Goal: Transaction & Acquisition: Purchase product/service

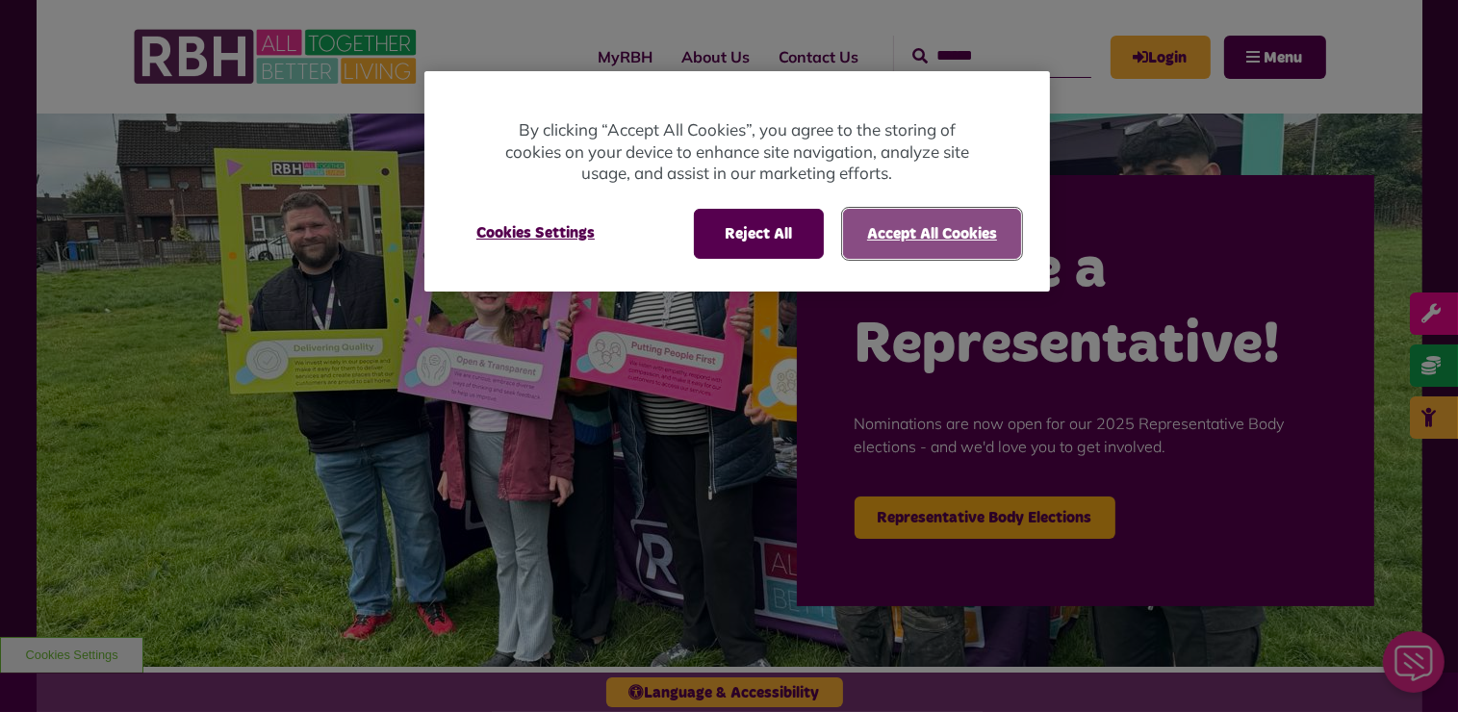
click at [908, 248] on button "Accept All Cookies" at bounding box center [932, 234] width 178 height 50
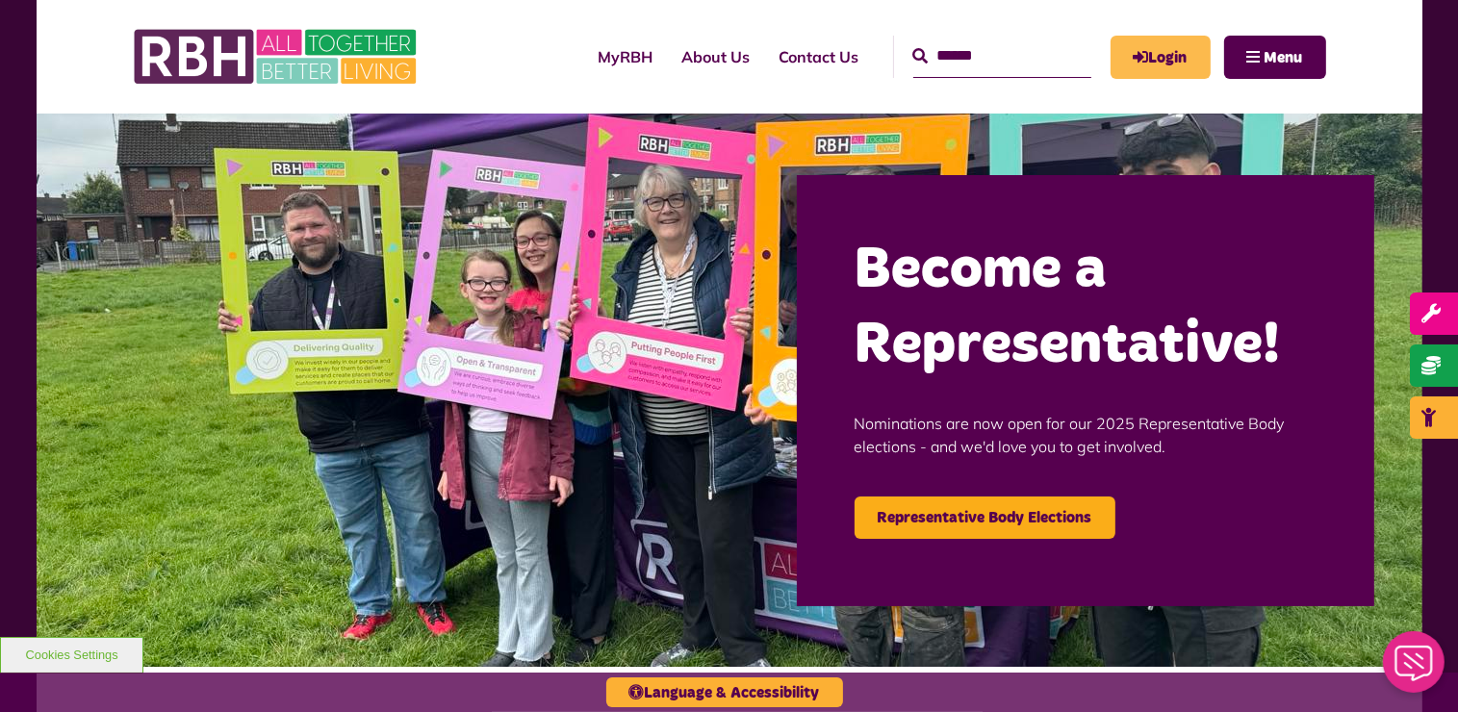
click at [1164, 47] on link "Login" at bounding box center [1160, 57] width 100 height 43
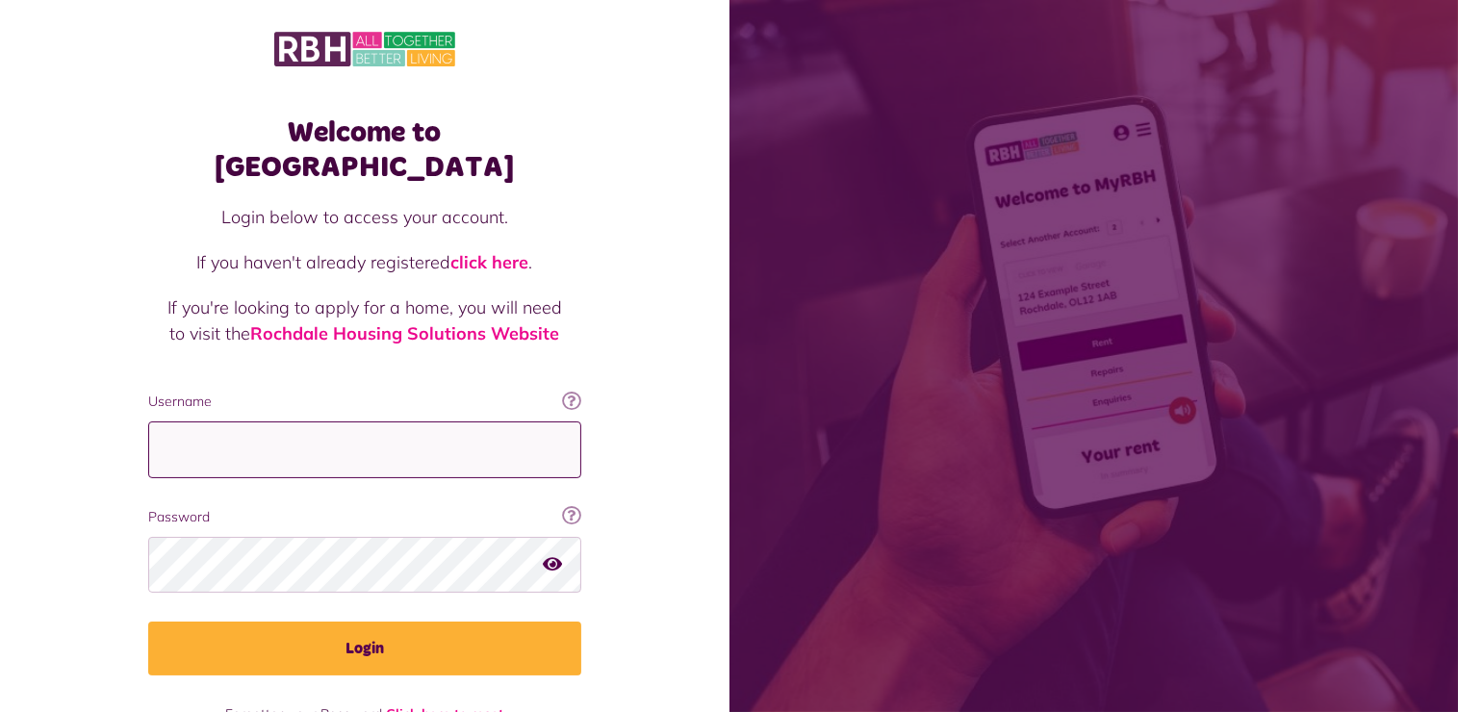
click at [250, 421] on input "Username" at bounding box center [364, 449] width 433 height 57
type input "**********"
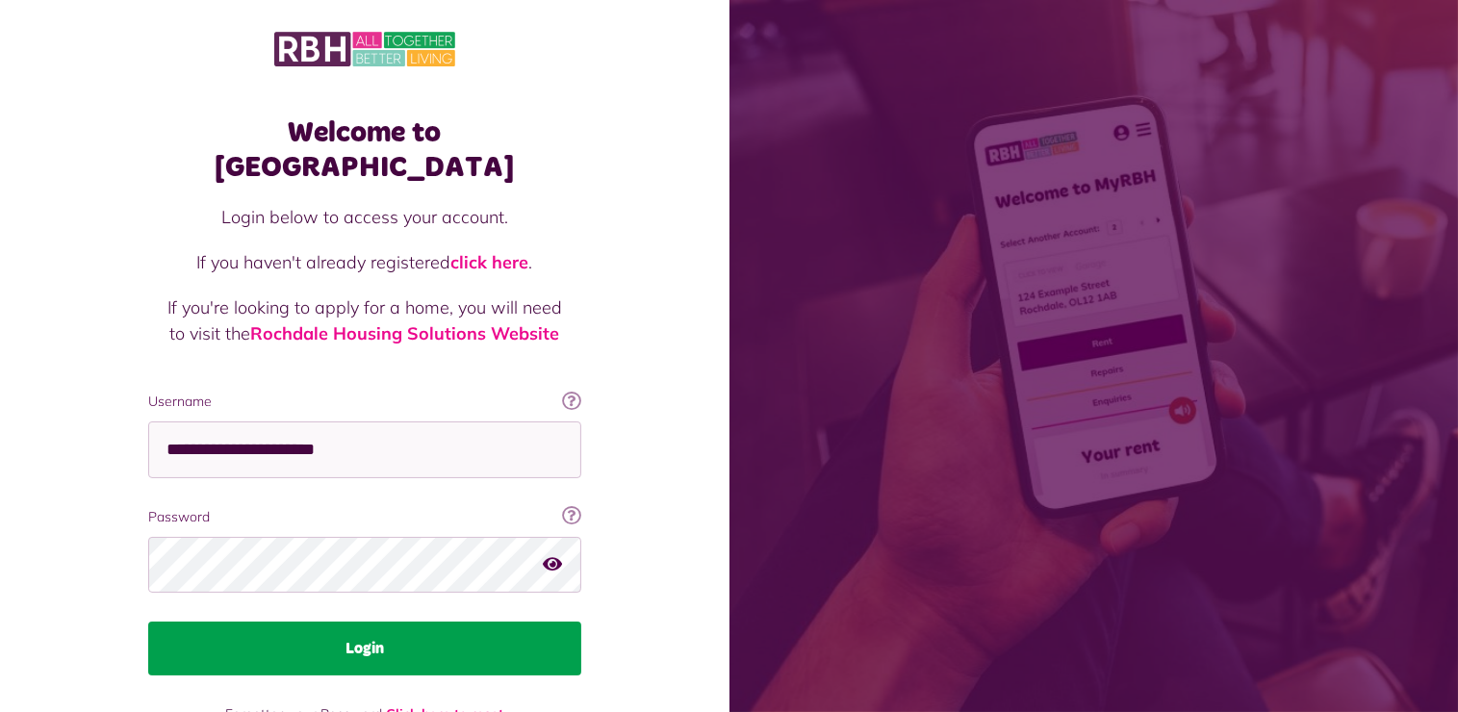
click at [376, 622] on button "Login" at bounding box center [364, 649] width 433 height 54
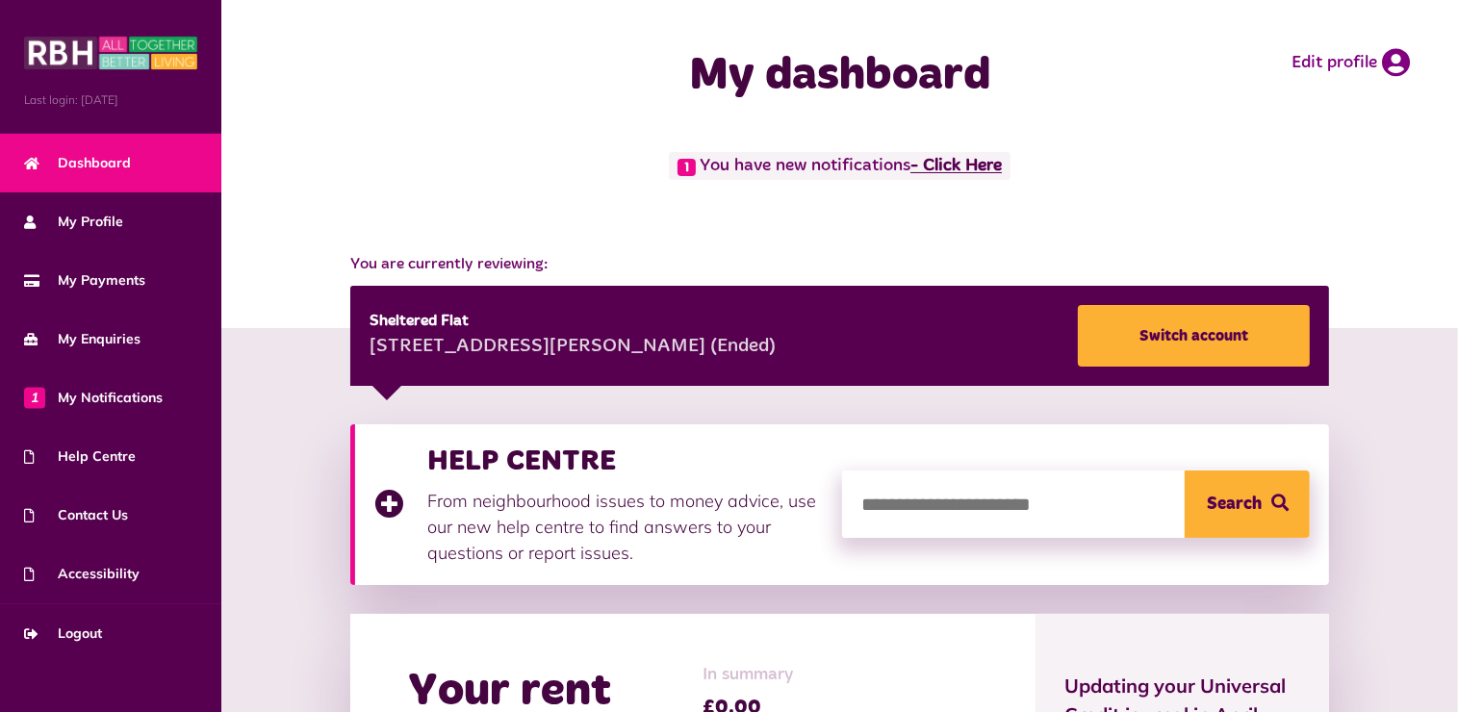
click at [971, 160] on link "- Click Here" at bounding box center [955, 166] width 91 height 17
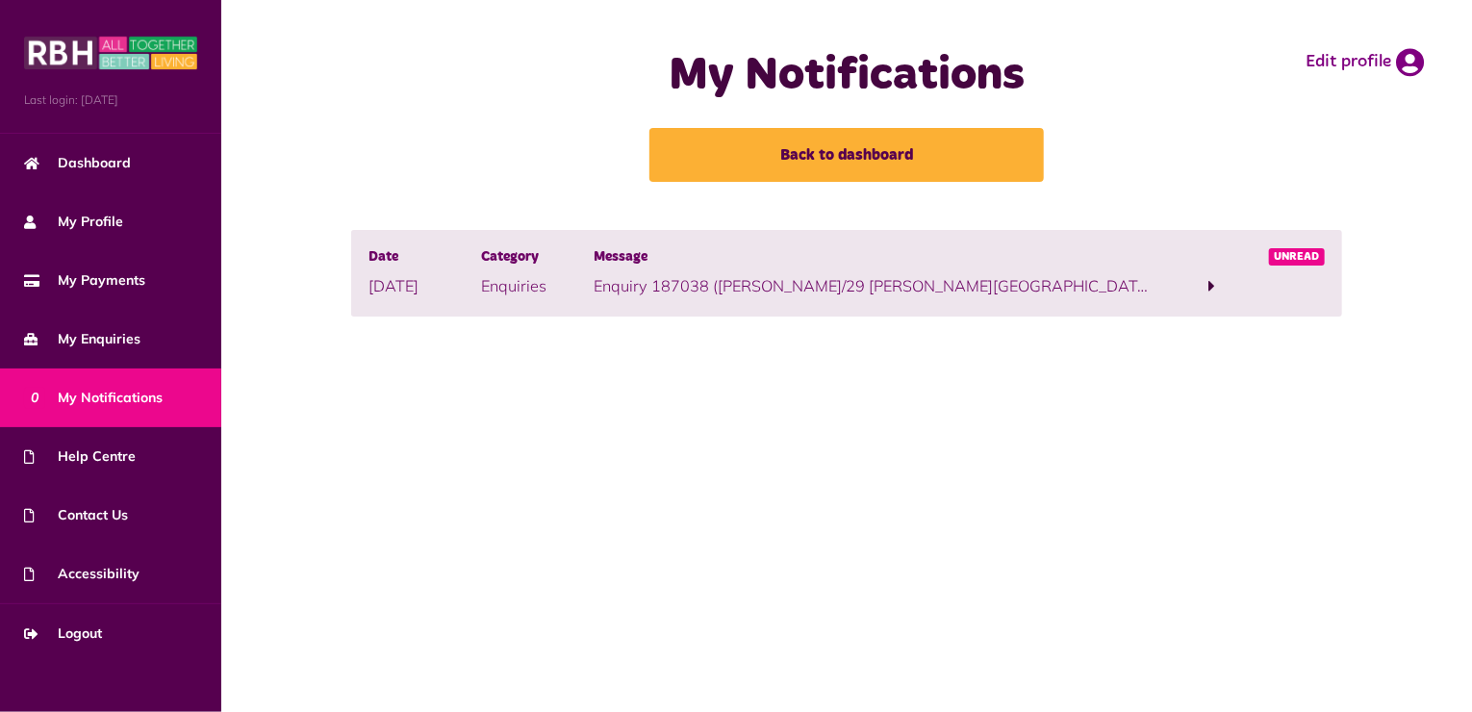
click at [1305, 254] on span "Unread" at bounding box center [1297, 256] width 57 height 17
click at [1214, 287] on span at bounding box center [1212, 285] width 7 height 17
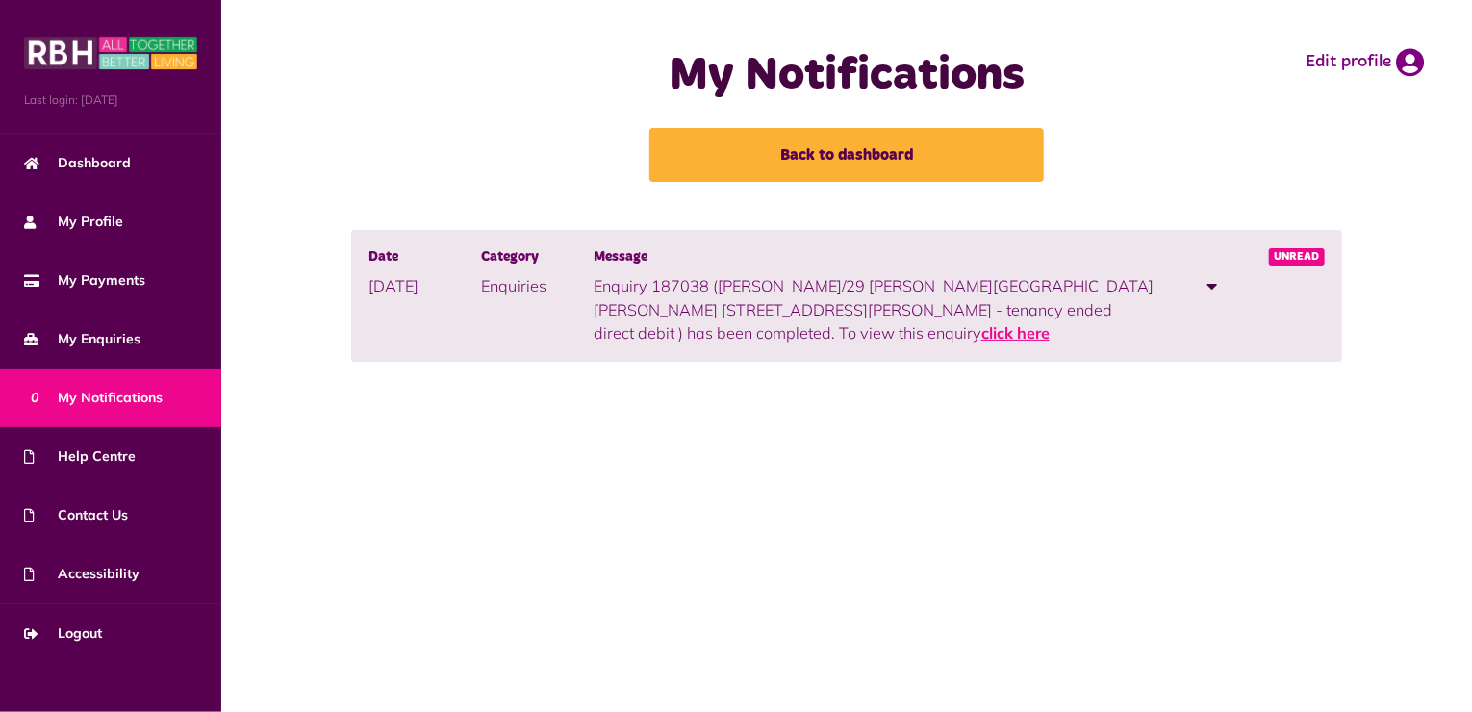
click at [1050, 323] on link "click here" at bounding box center [1015, 332] width 68 height 19
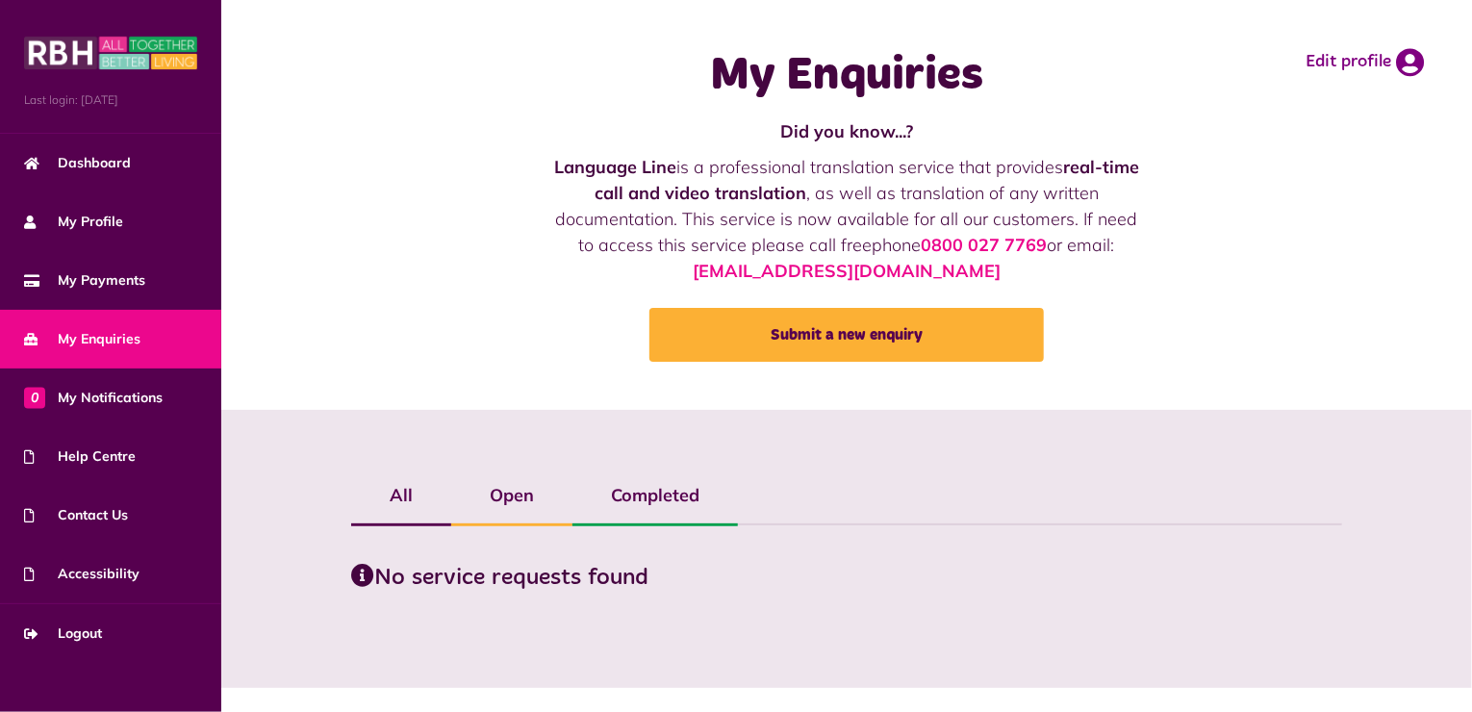
click at [113, 335] on span "My Enquiries" at bounding box center [82, 339] width 116 height 20
click at [504, 495] on label "Open" at bounding box center [511, 496] width 121 height 56
click at [673, 495] on label "Completed" at bounding box center [654, 496] width 165 height 56
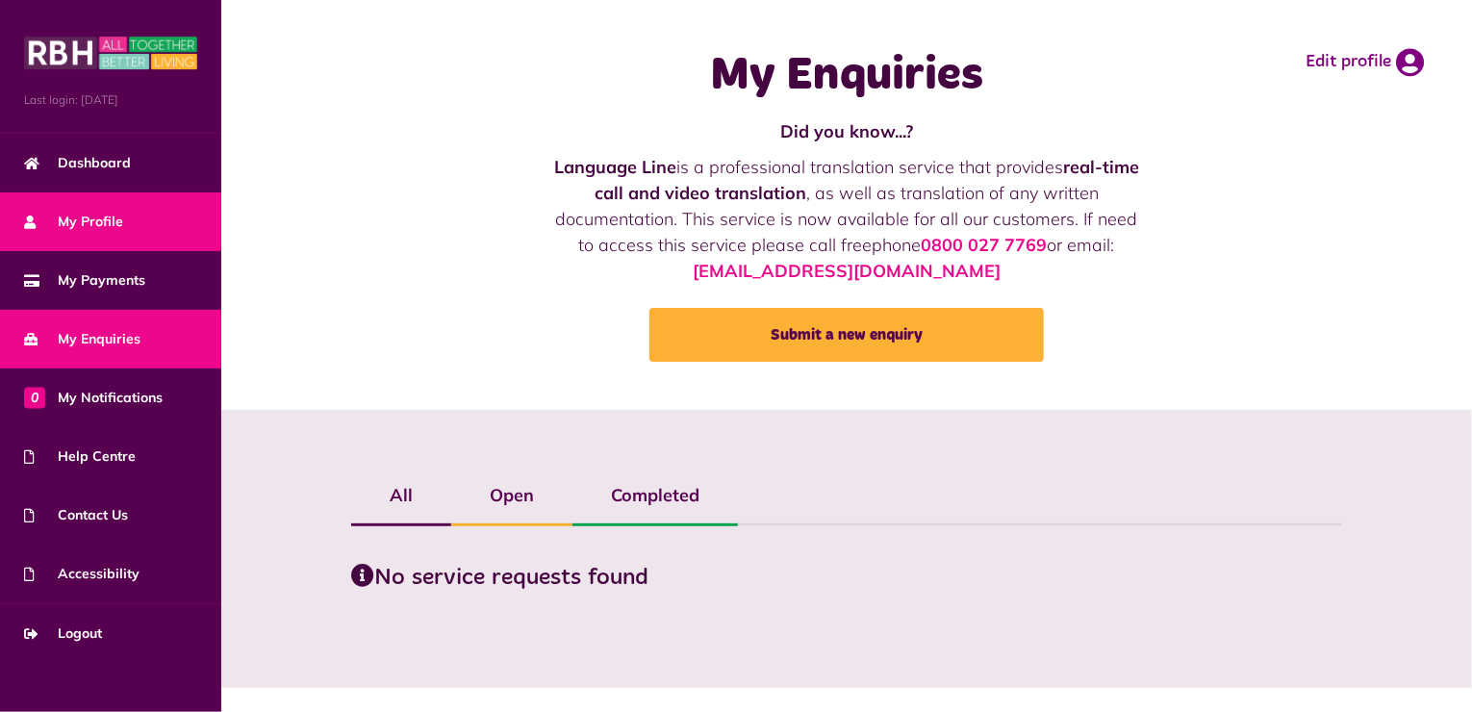
click at [81, 219] on span "My Profile" at bounding box center [73, 222] width 99 height 20
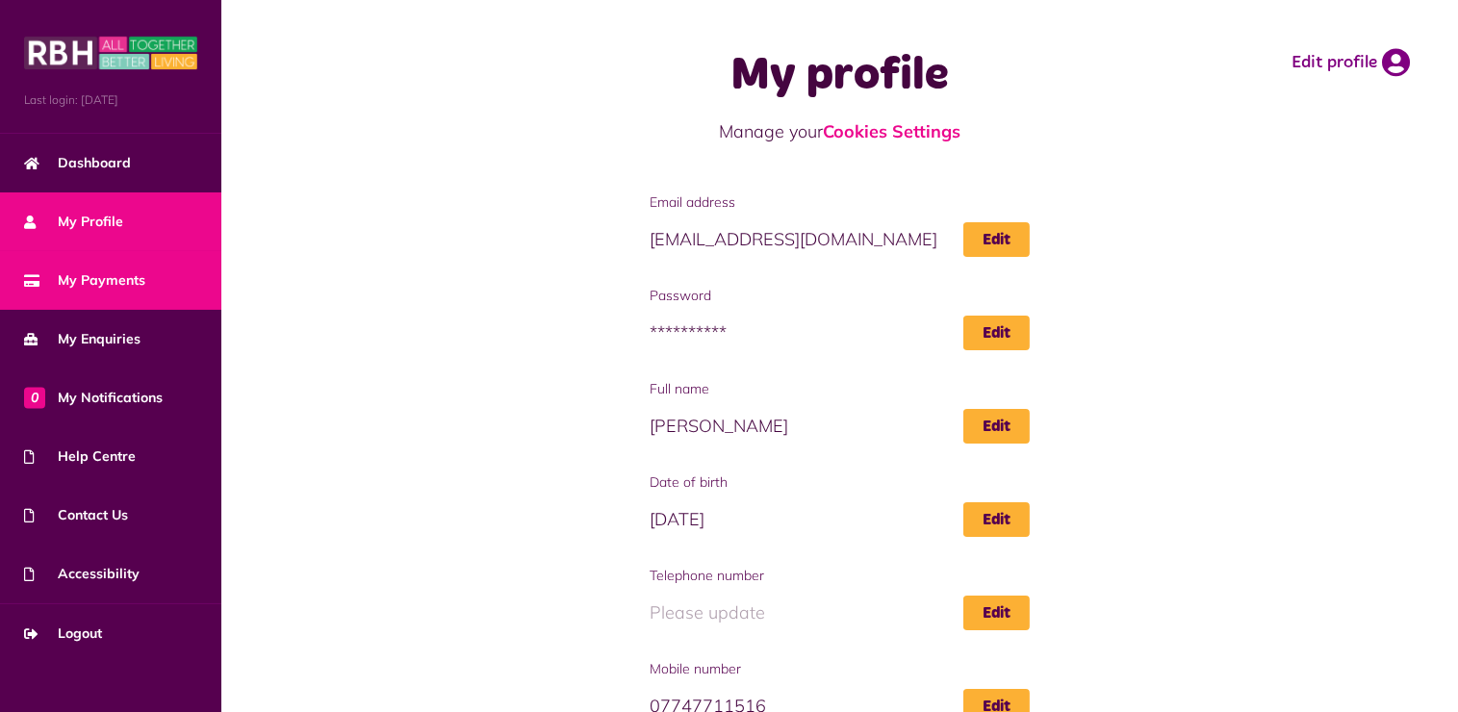
click at [101, 286] on span "My Payments" at bounding box center [84, 280] width 121 height 20
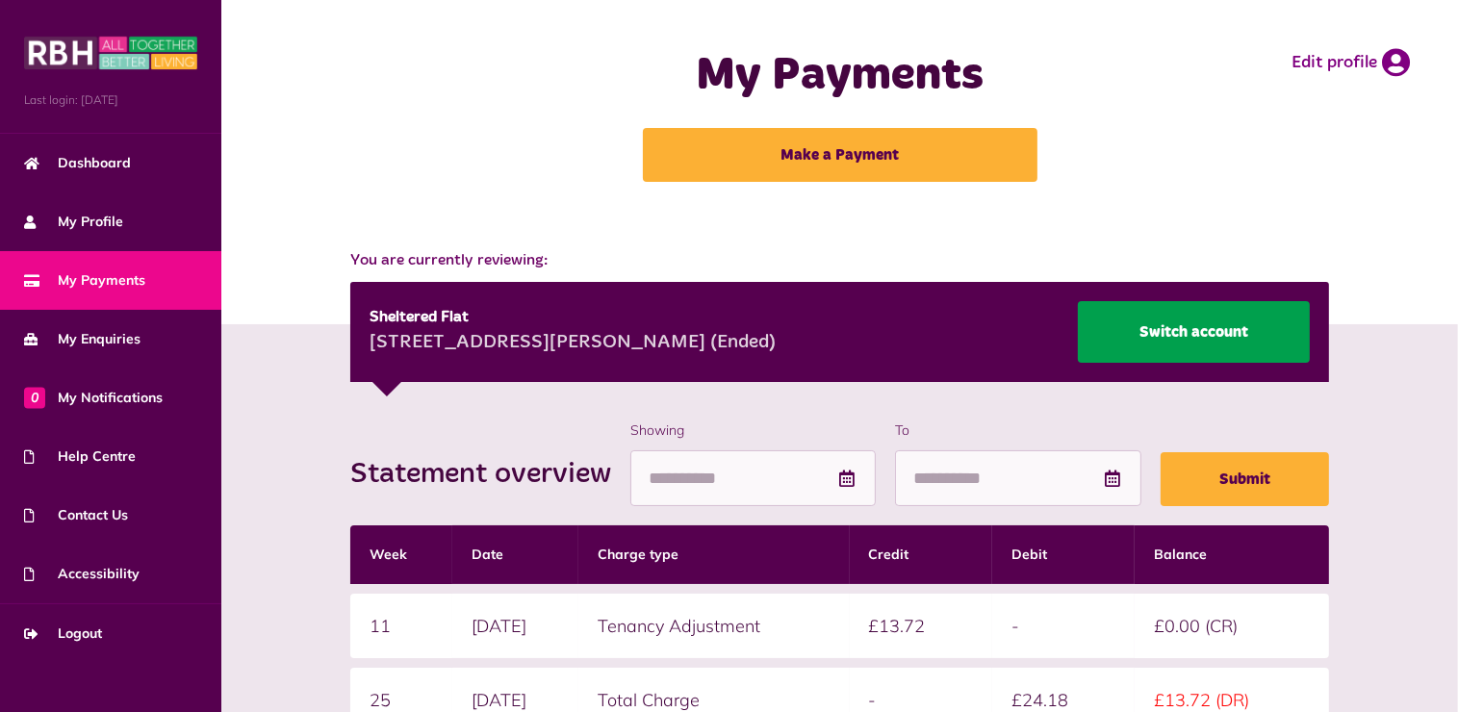
click at [1185, 318] on link "Switch account" at bounding box center [1194, 332] width 232 height 62
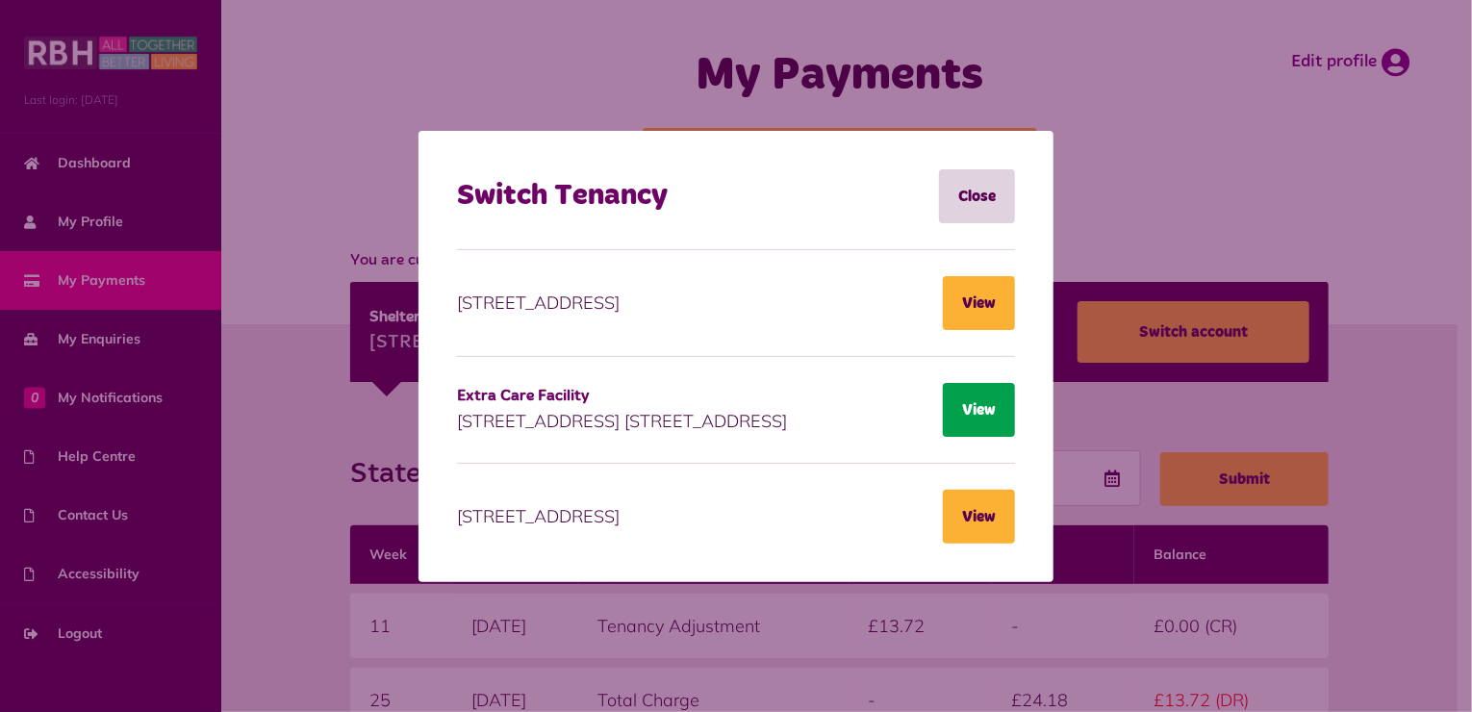
click at [974, 415] on button "View" at bounding box center [979, 410] width 72 height 54
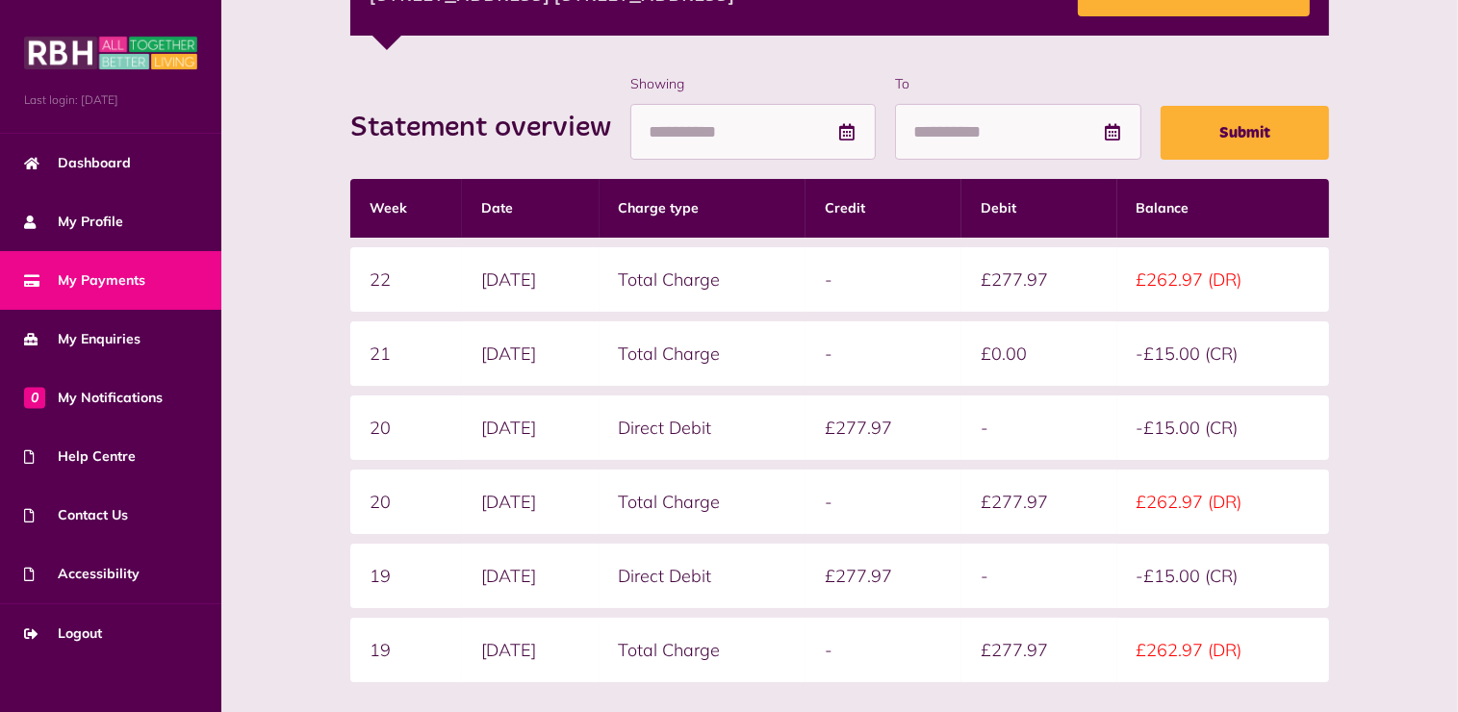
scroll to position [542, 0]
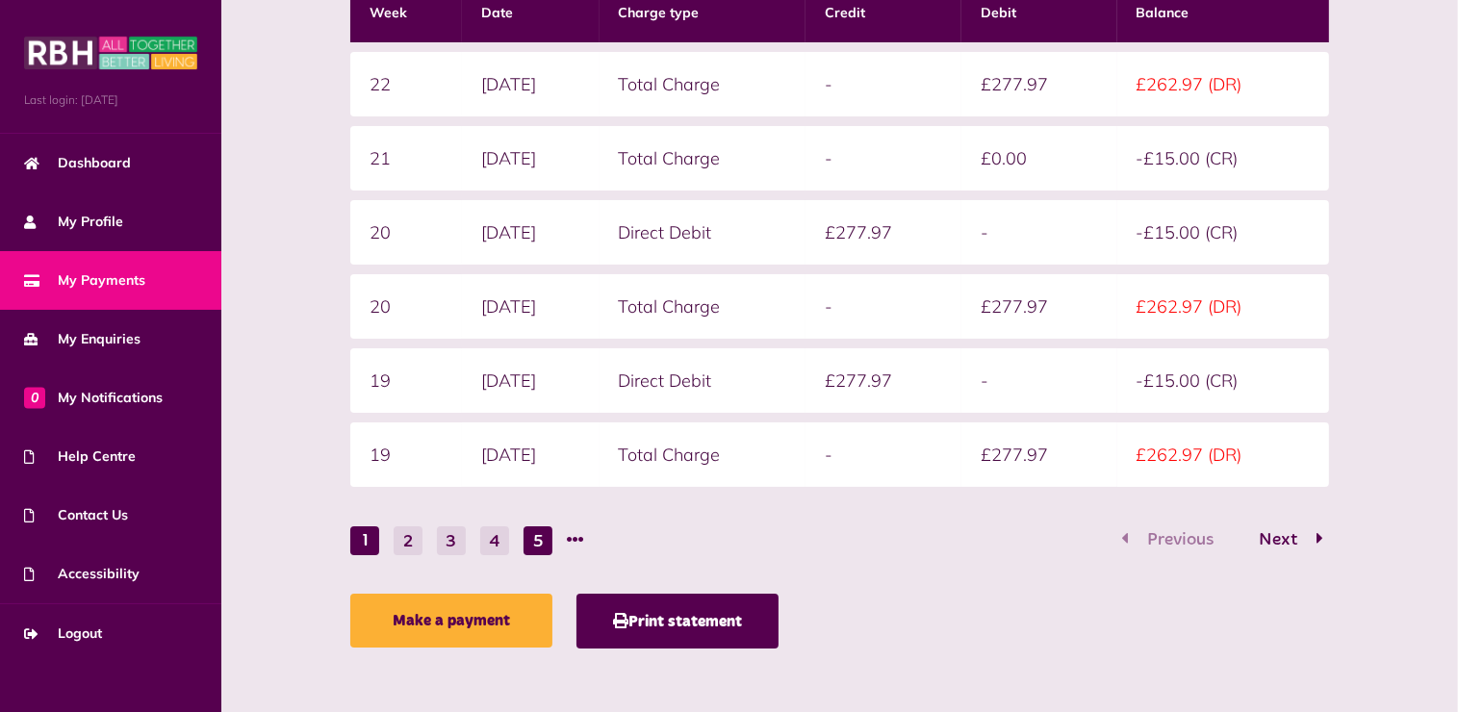
click at [540, 536] on button "5" at bounding box center [537, 540] width 29 height 29
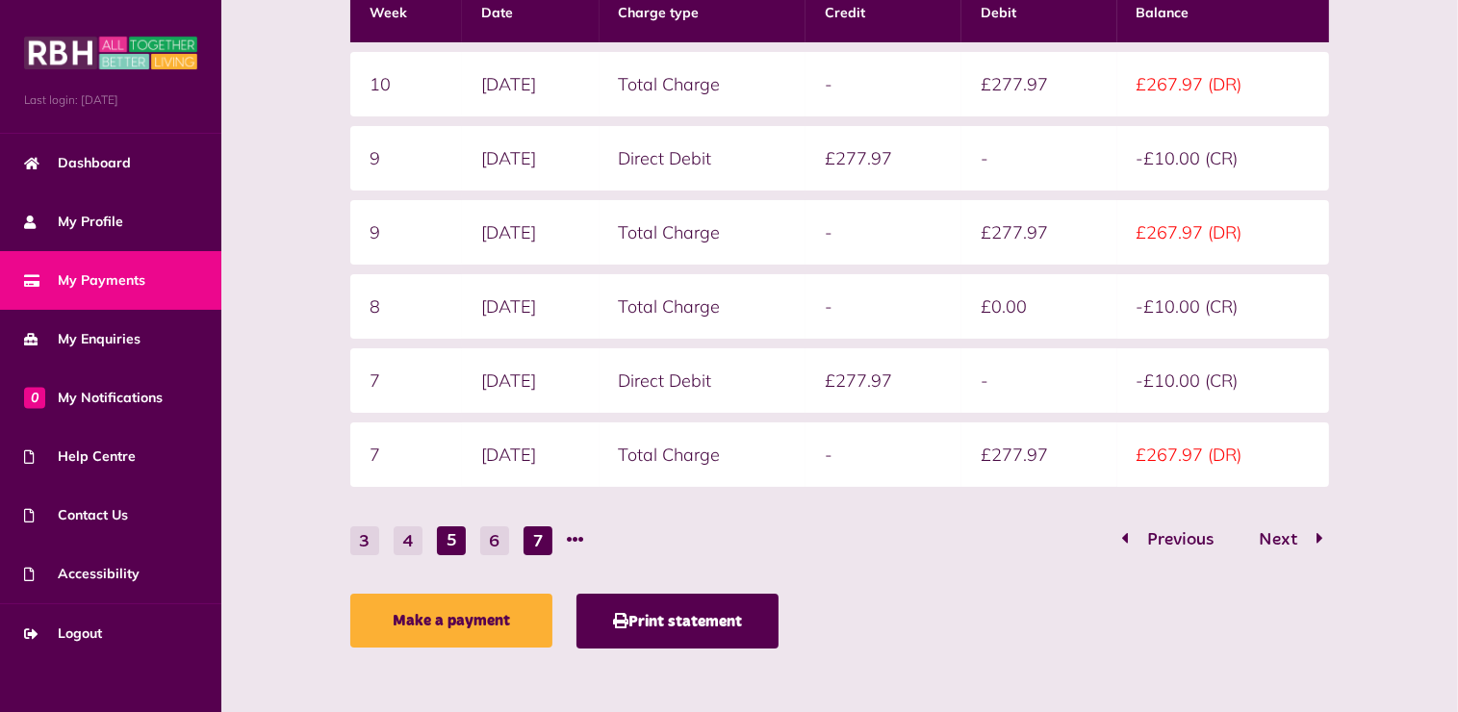
click at [538, 538] on button "7" at bounding box center [537, 540] width 29 height 29
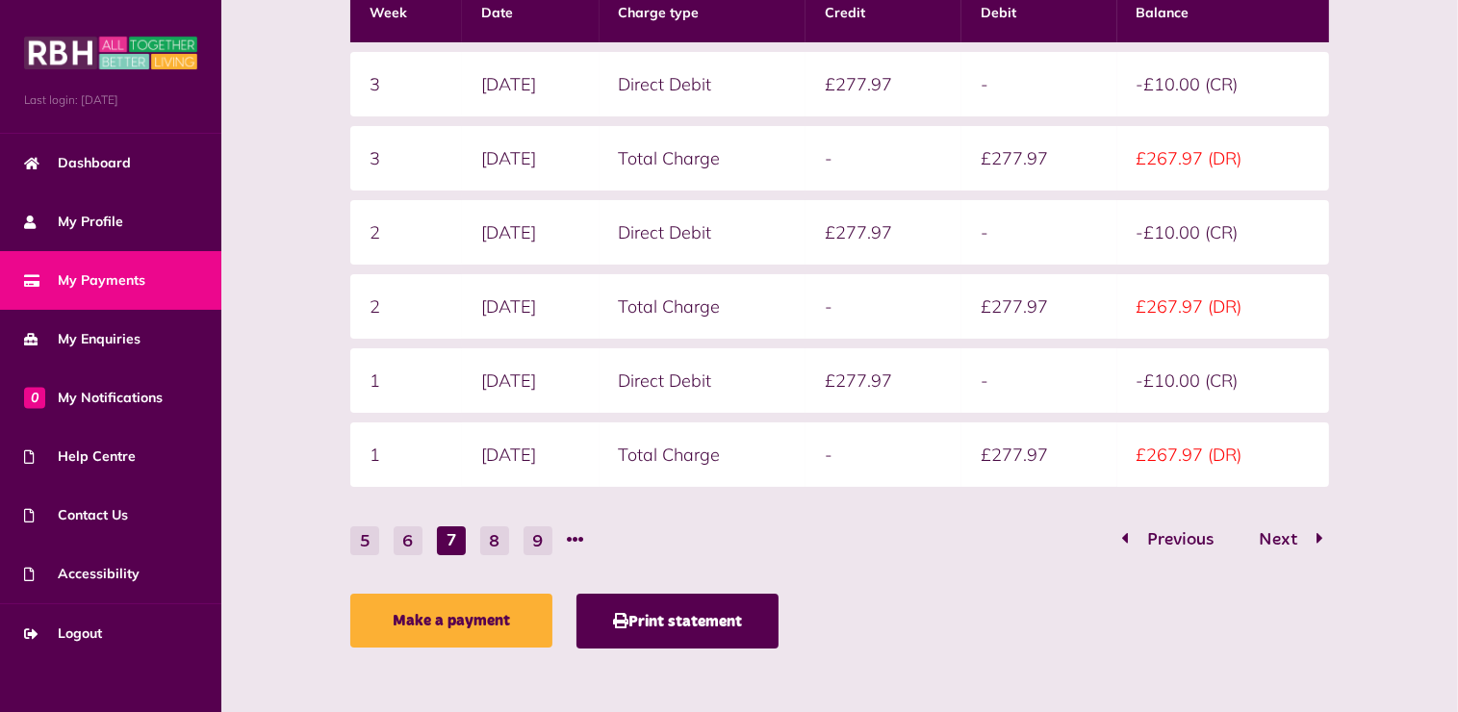
scroll to position [0, 0]
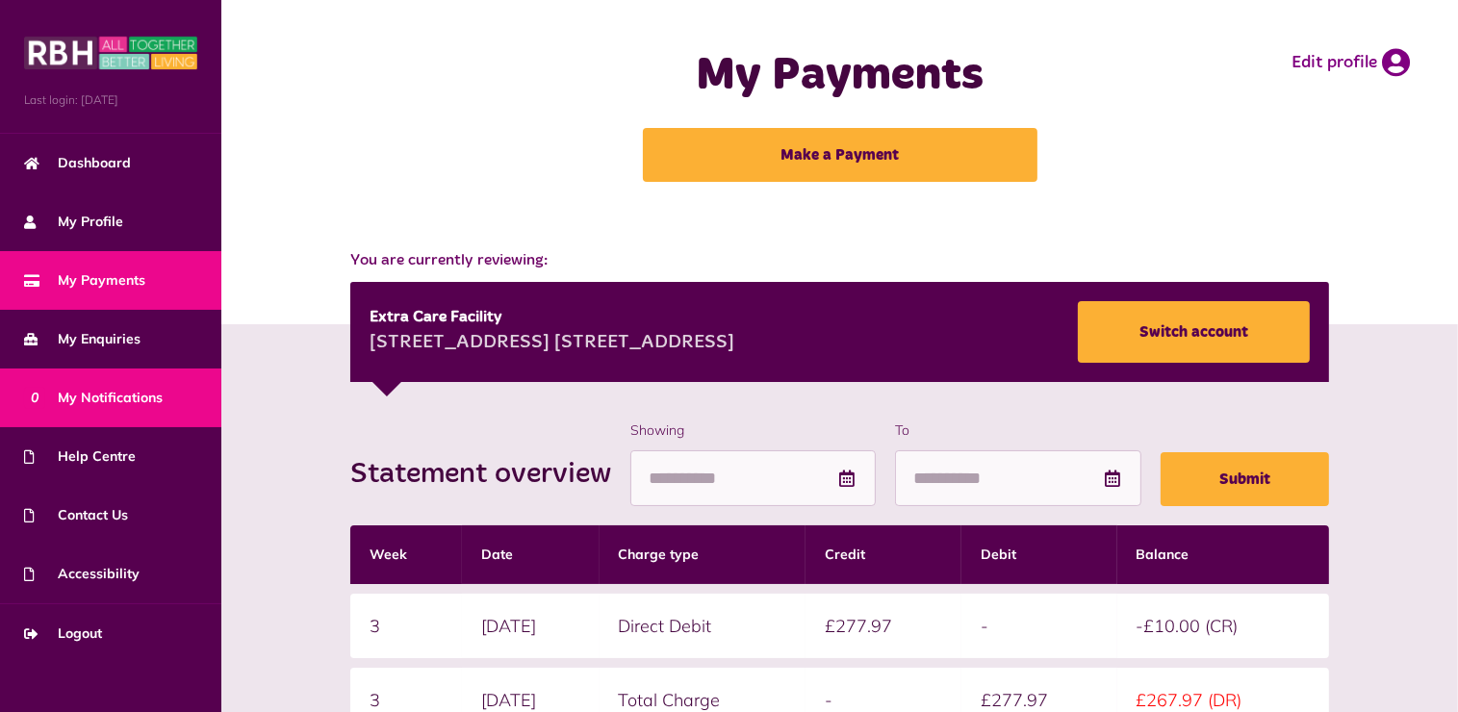
click at [94, 400] on span "0 My Notifications" at bounding box center [93, 398] width 139 height 20
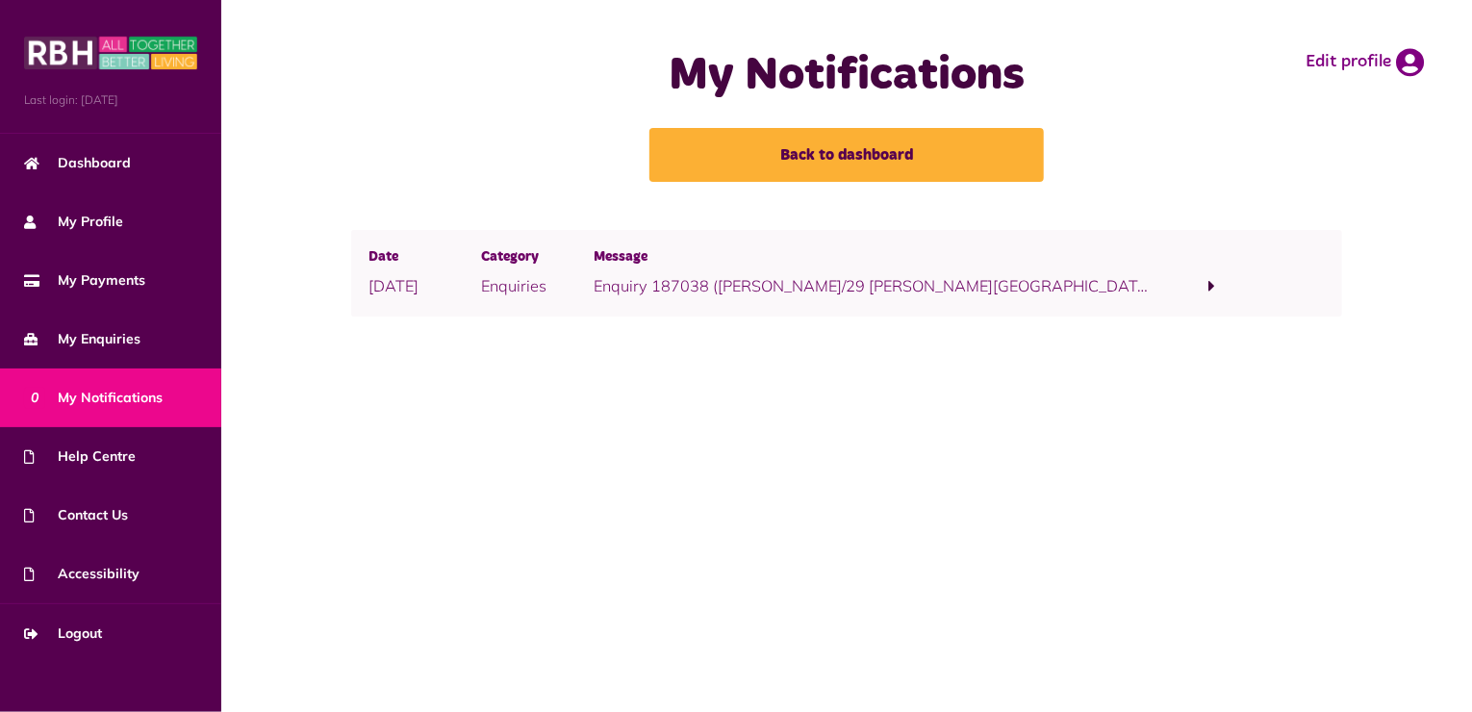
click at [1211, 284] on span at bounding box center [1212, 285] width 7 height 17
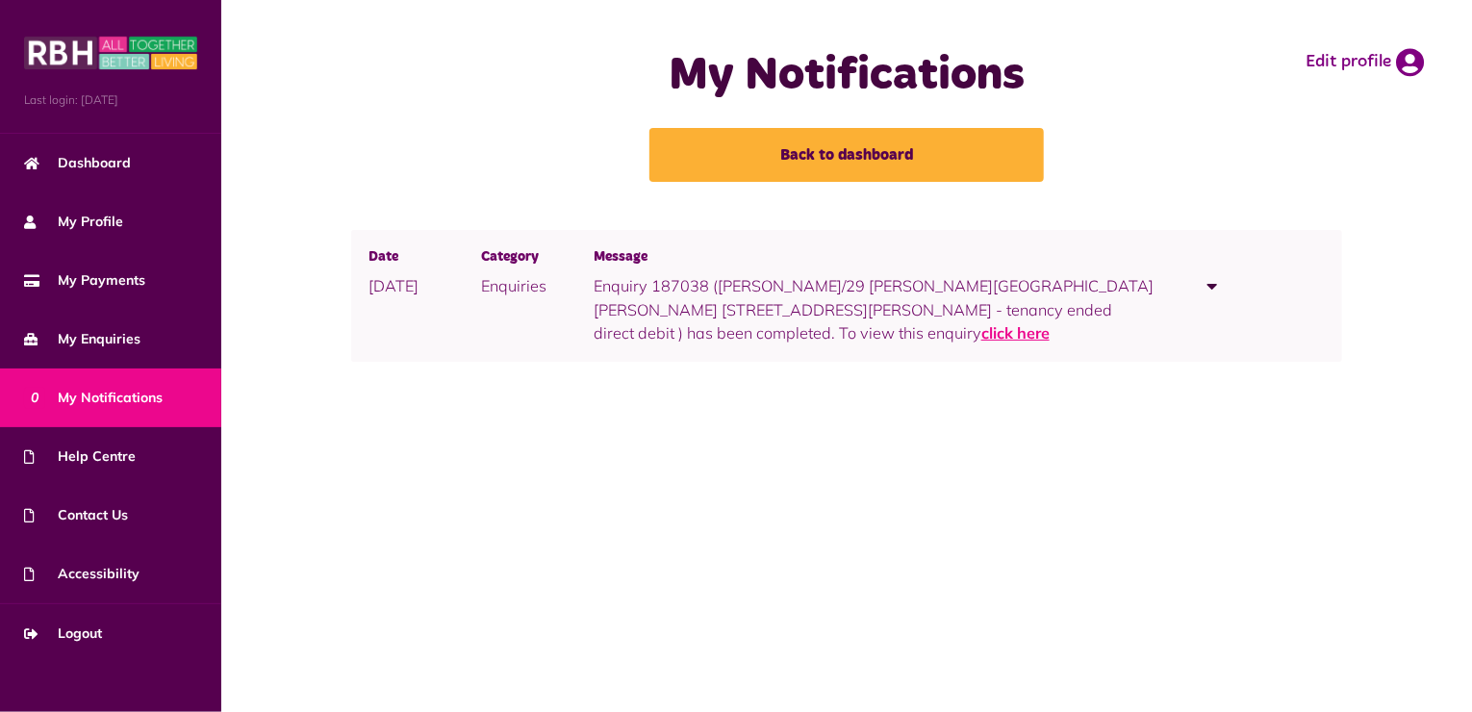
click at [1050, 323] on link "click here" at bounding box center [1015, 332] width 68 height 19
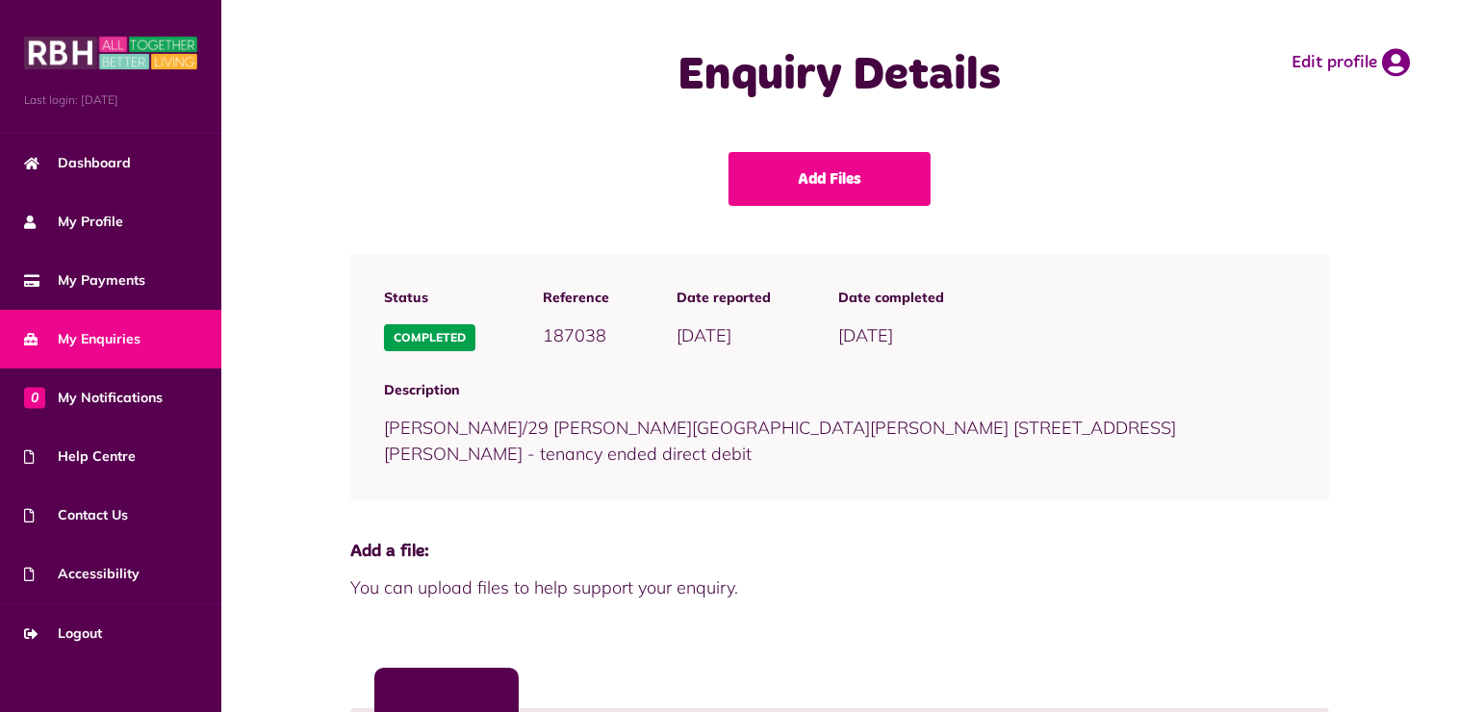
scroll to position [506, 0]
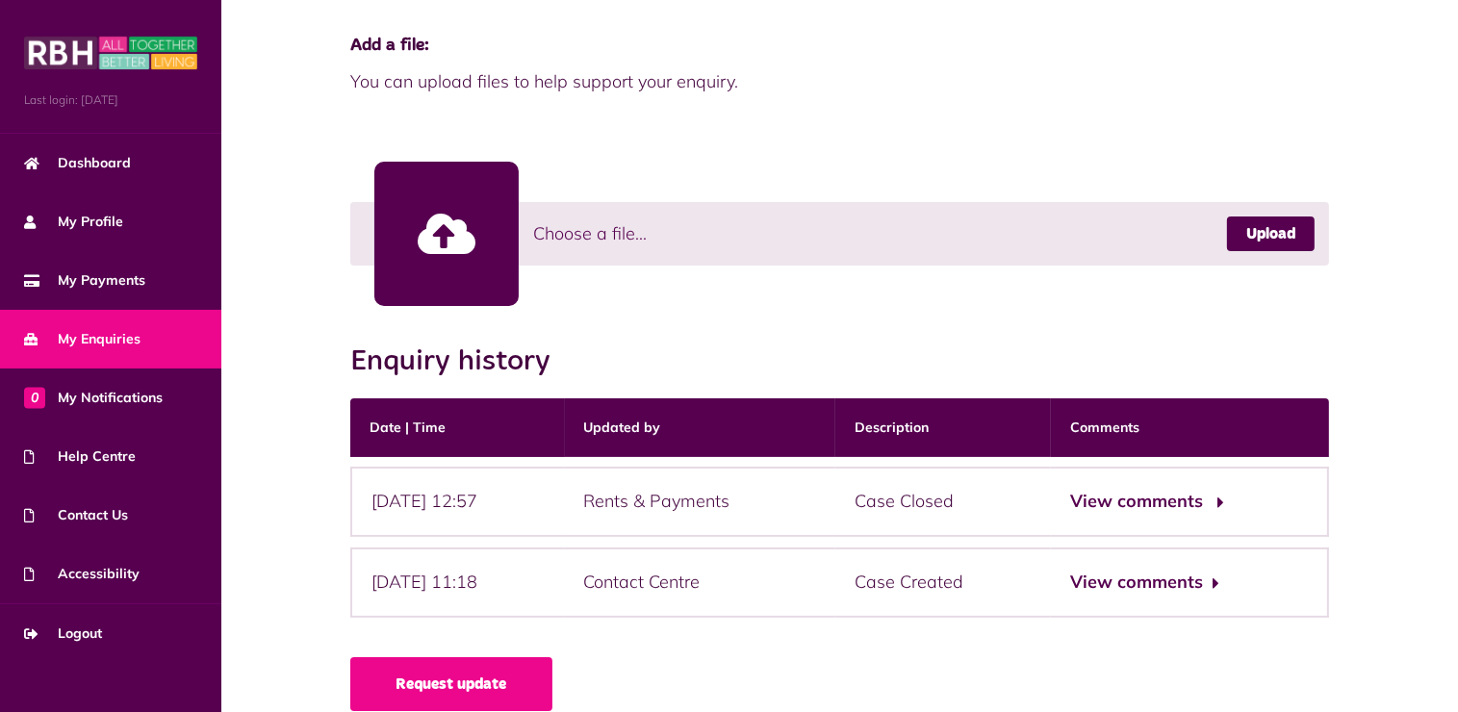
click at [1170, 488] on button "View comments" at bounding box center [1144, 502] width 149 height 28
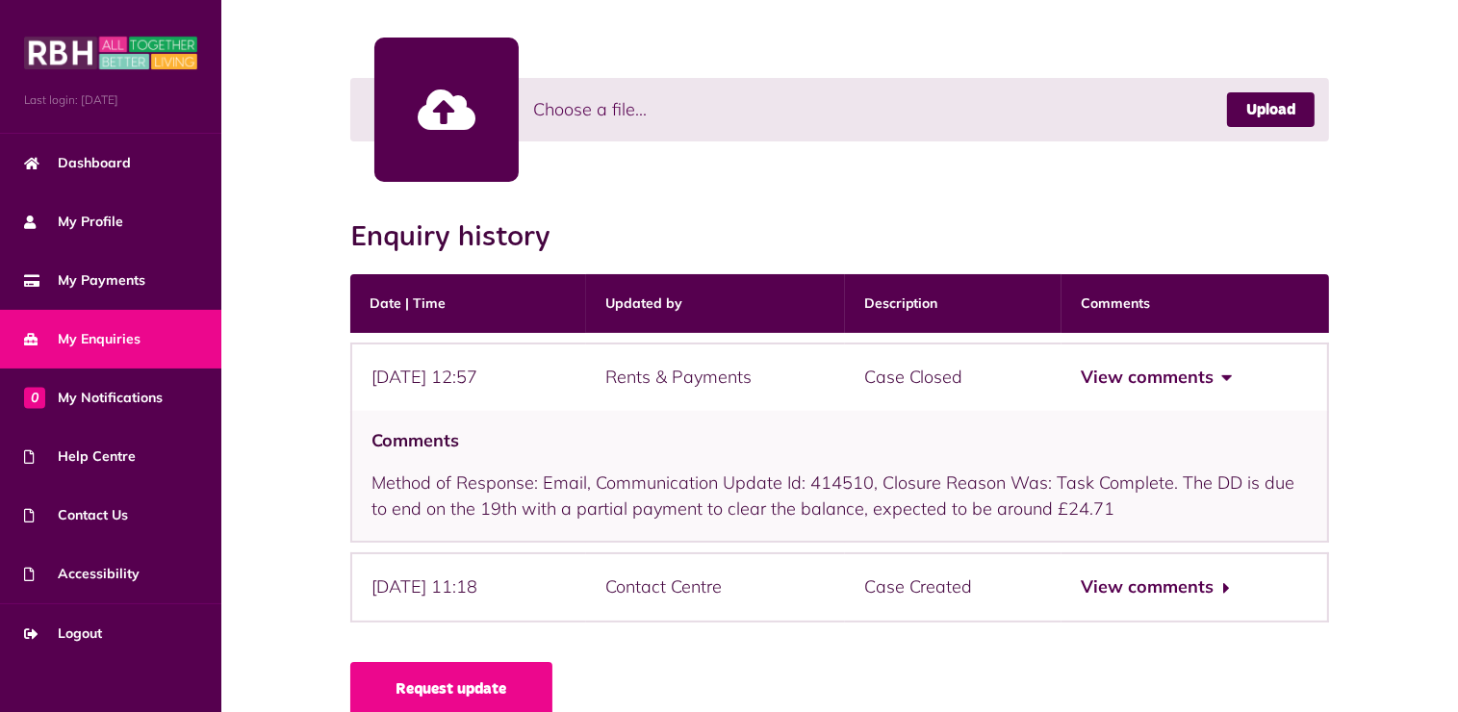
scroll to position [635, 0]
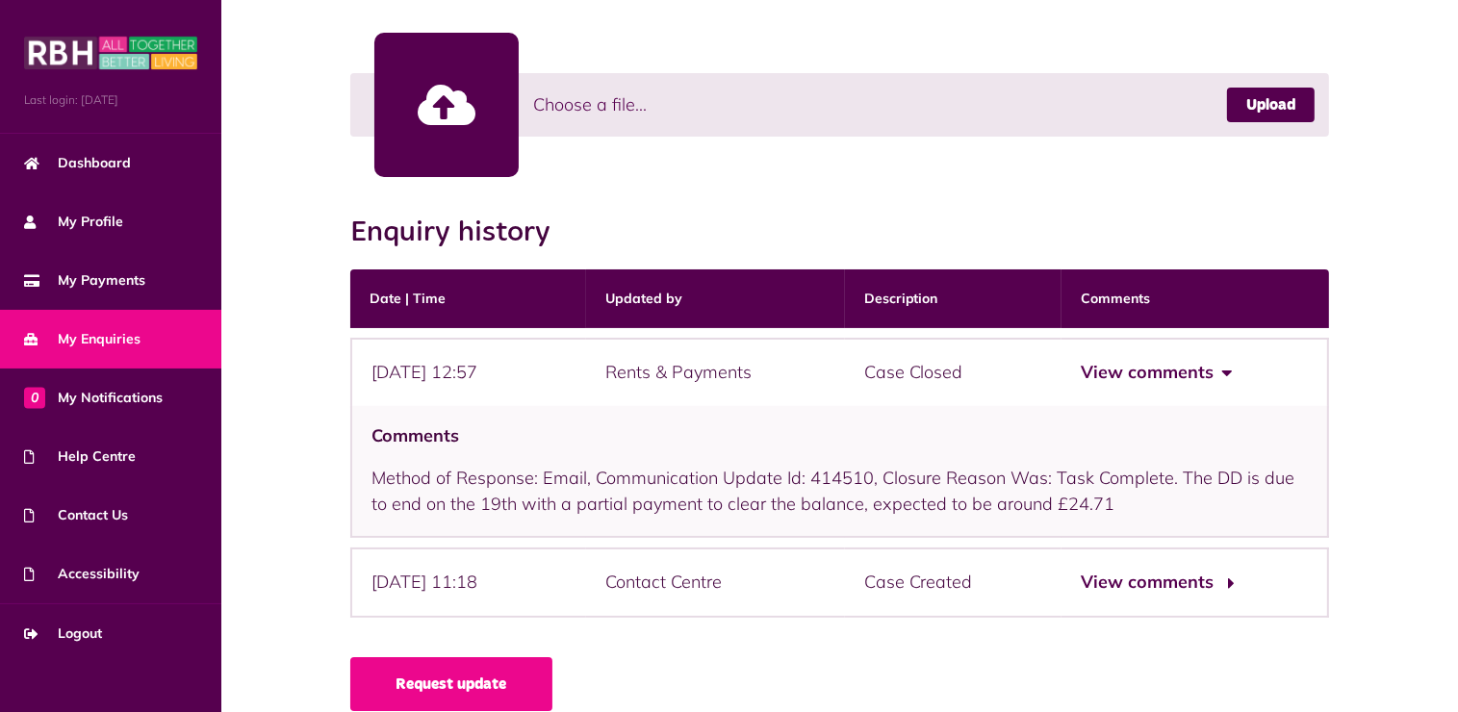
click at [1187, 569] on button "View comments" at bounding box center [1154, 583] width 149 height 28
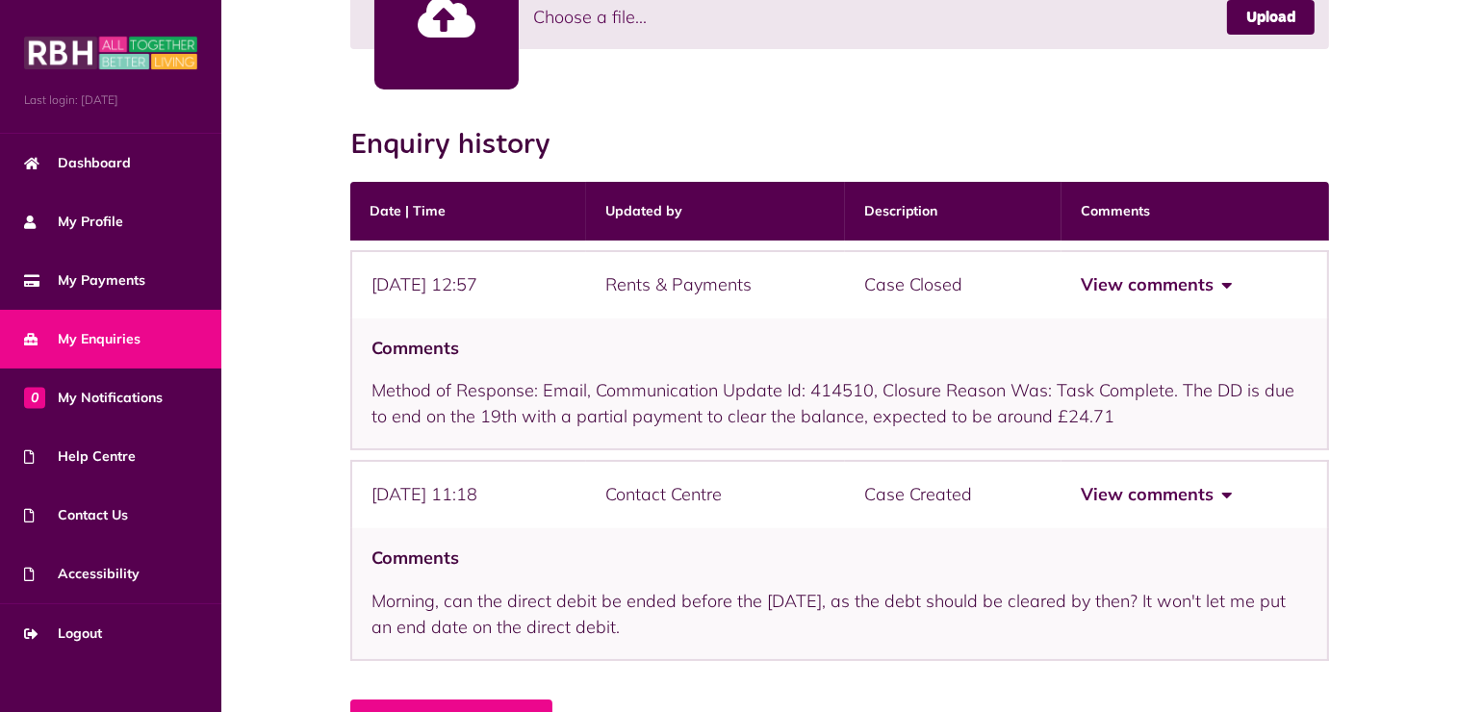
scroll to position [750, 0]
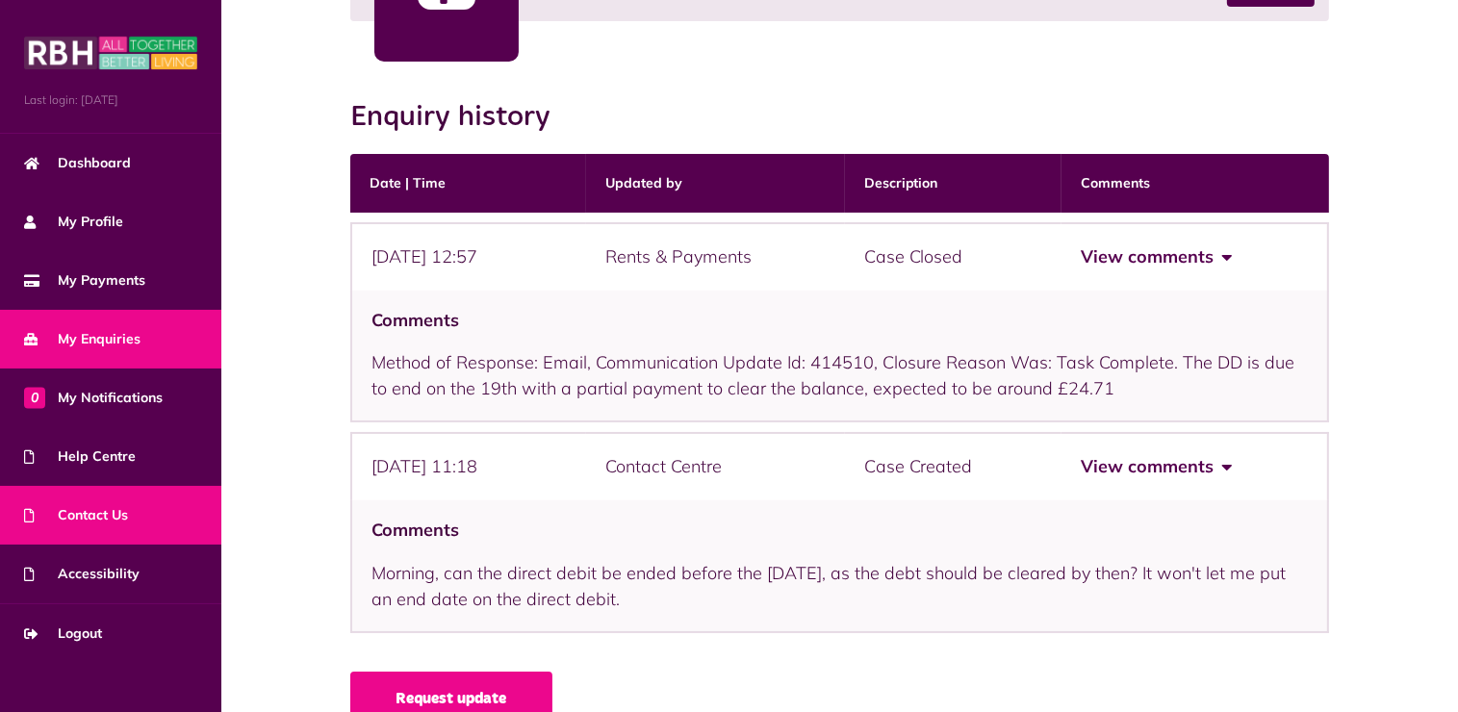
click at [112, 513] on span "Contact Us" at bounding box center [76, 515] width 104 height 20
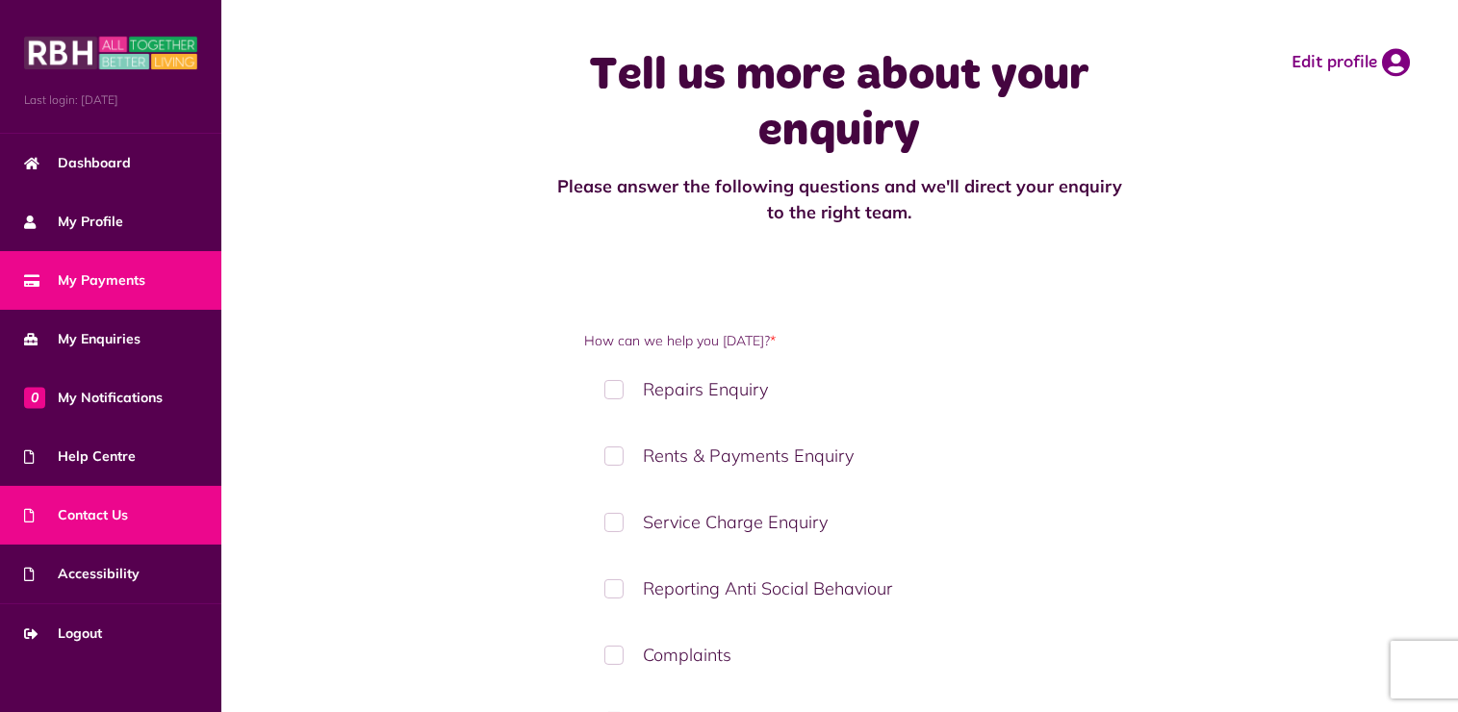
click at [106, 280] on span "My Payments" at bounding box center [84, 280] width 121 height 20
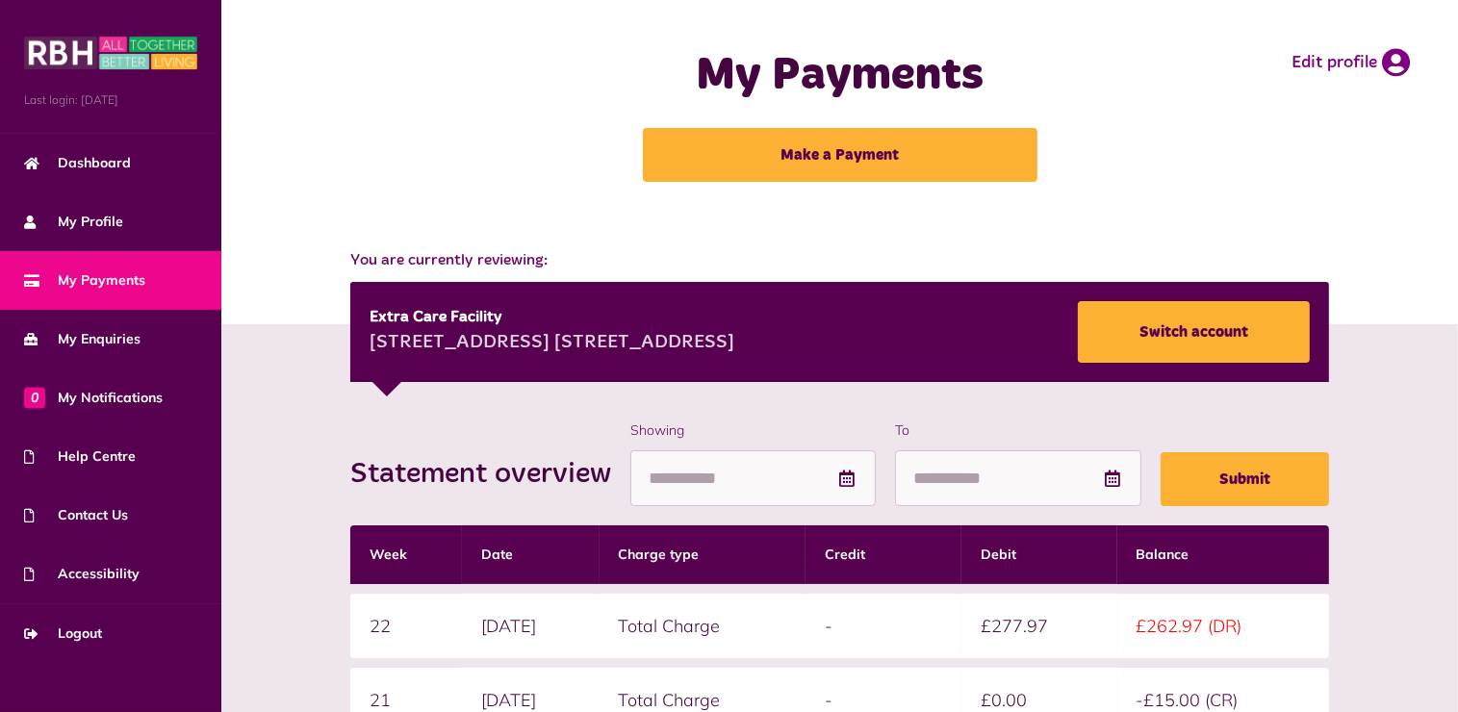
scroll to position [38, 0]
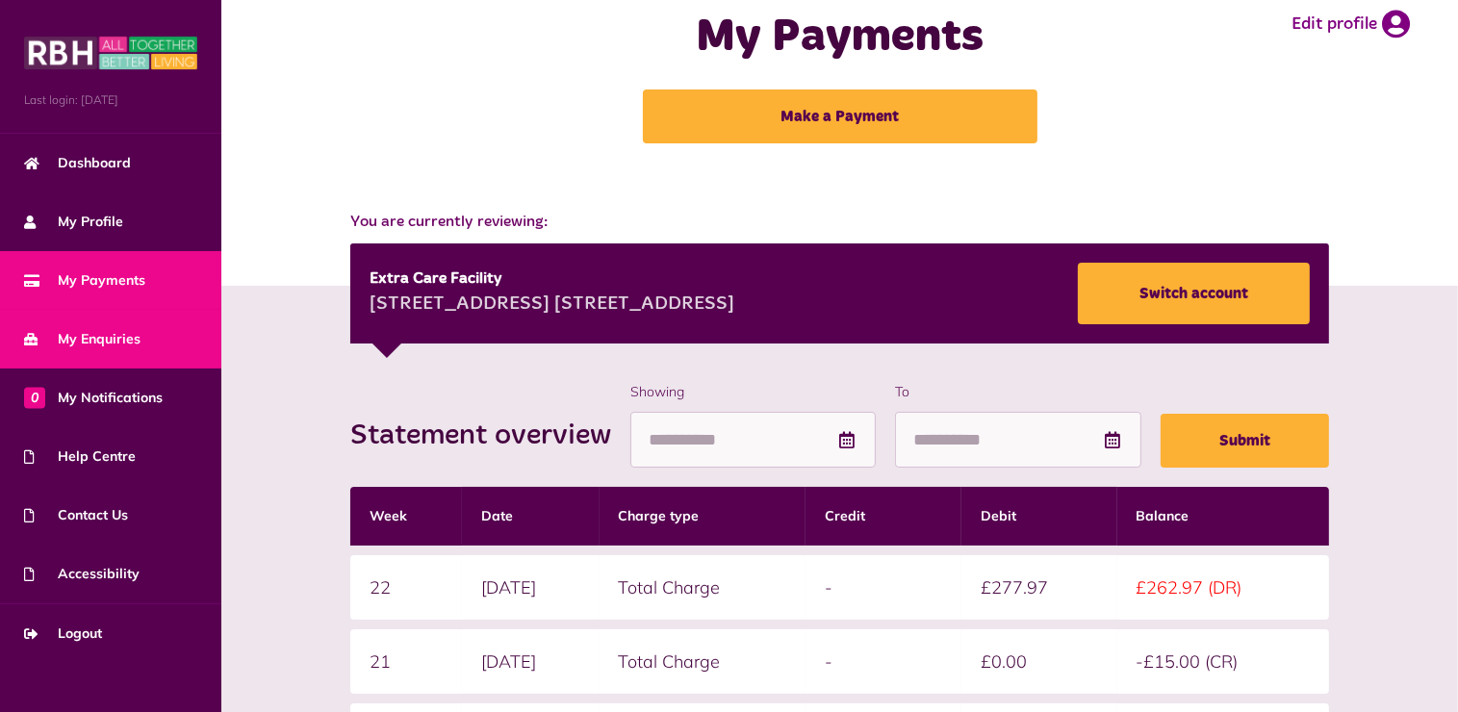
click at [93, 343] on span "My Enquiries" at bounding box center [82, 339] width 116 height 20
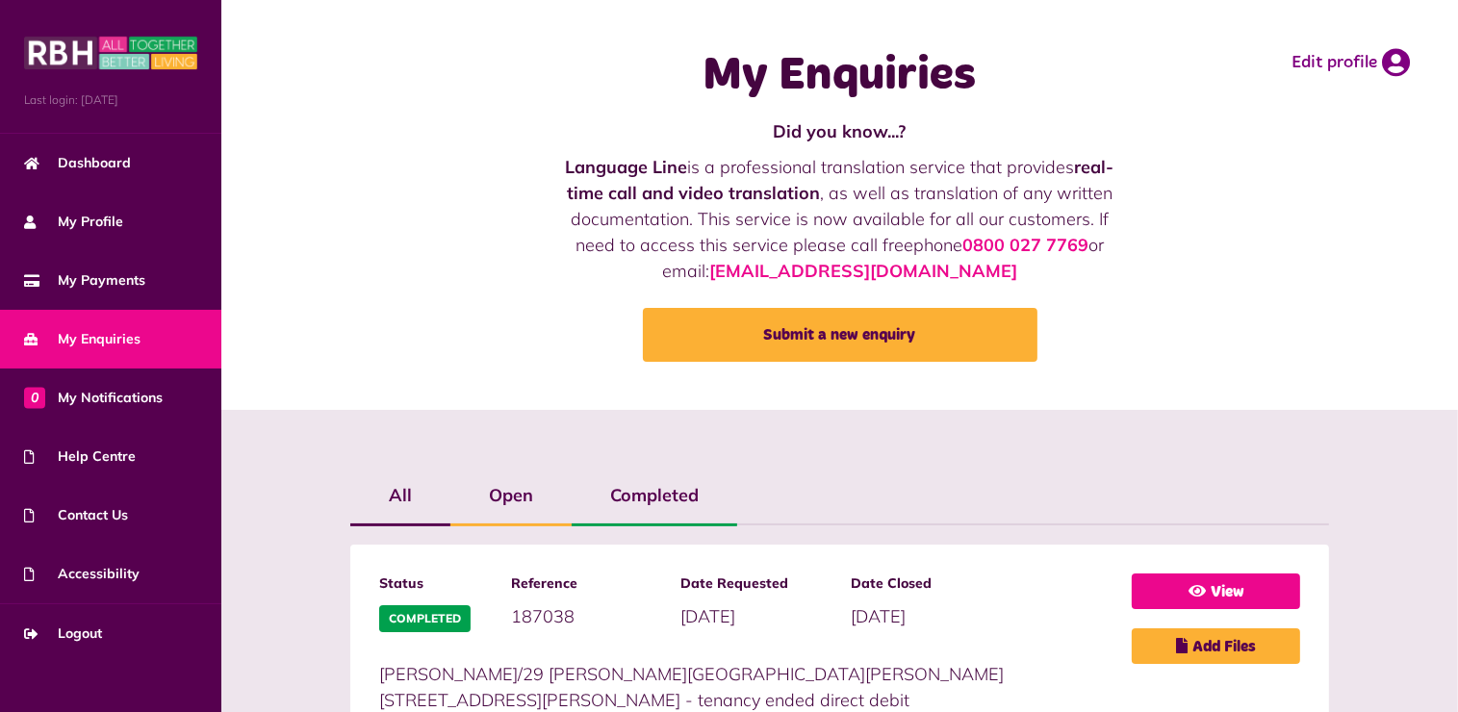
click at [1209, 588] on link "View" at bounding box center [1215, 591] width 168 height 36
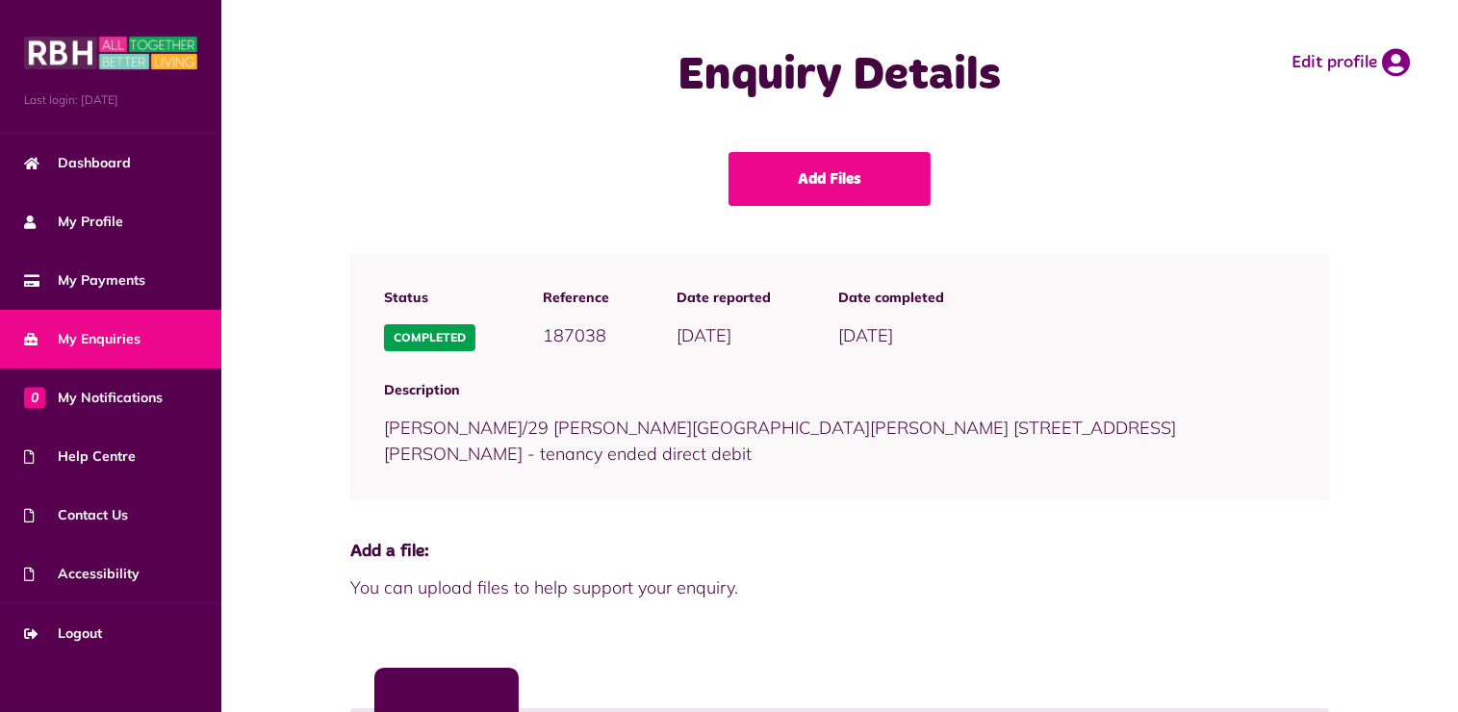
scroll to position [506, 0]
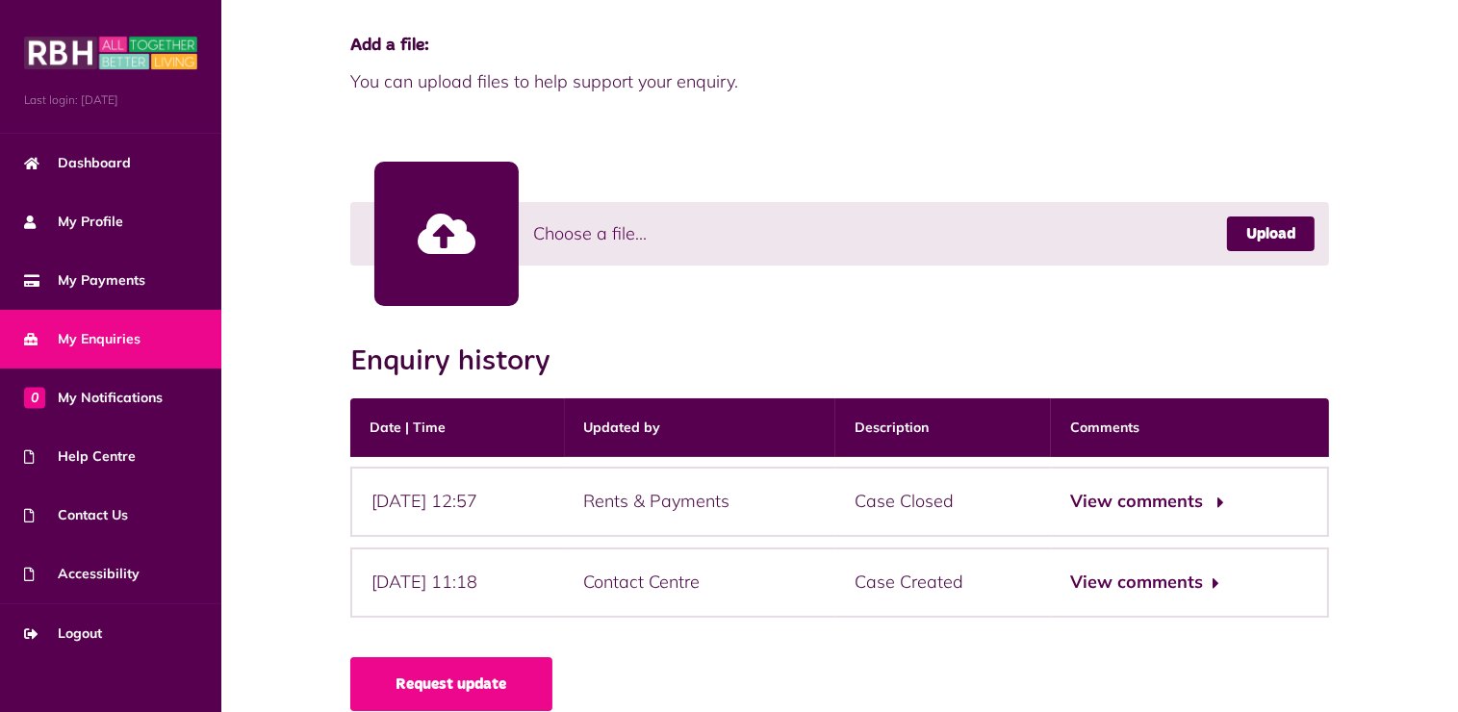
click at [1134, 488] on button "View comments" at bounding box center [1144, 502] width 149 height 28
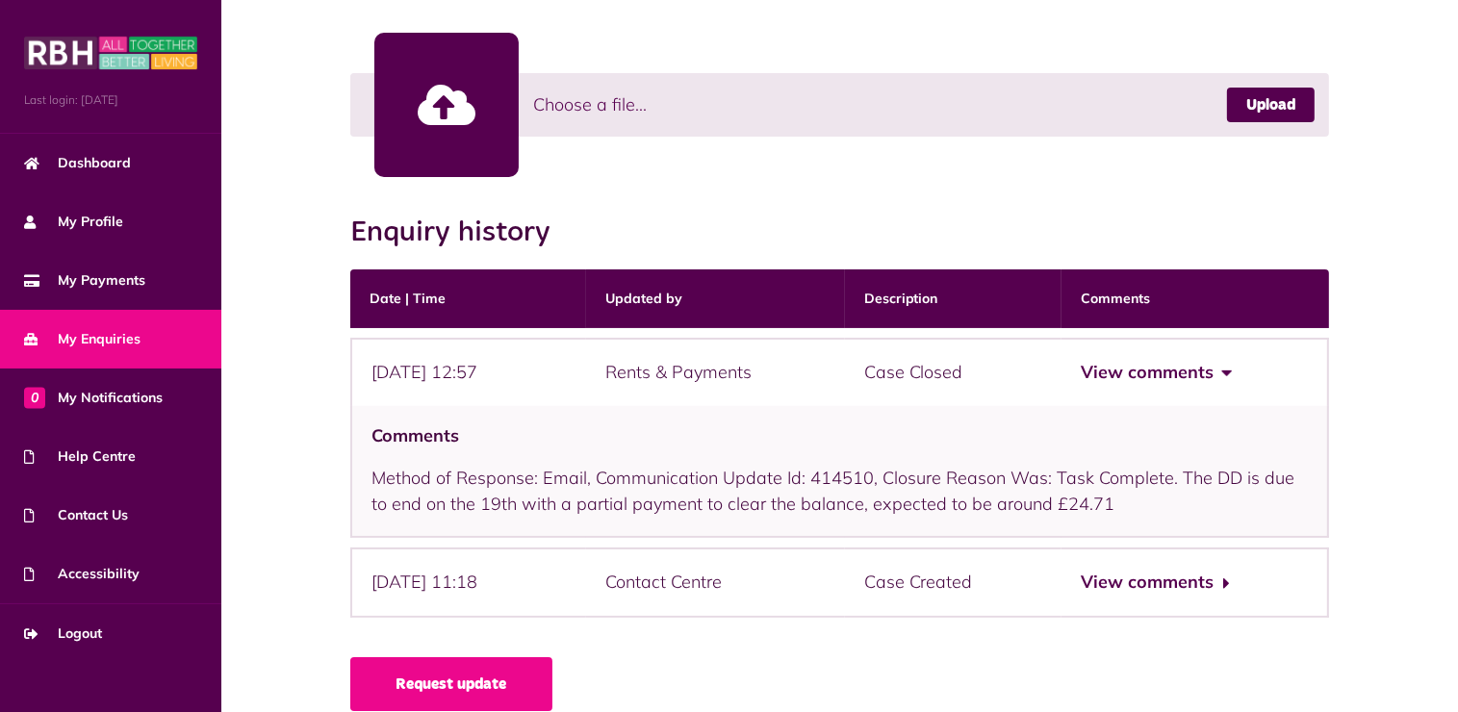
scroll to position [635, 0]
click at [1174, 569] on button "View comments" at bounding box center [1154, 583] width 149 height 28
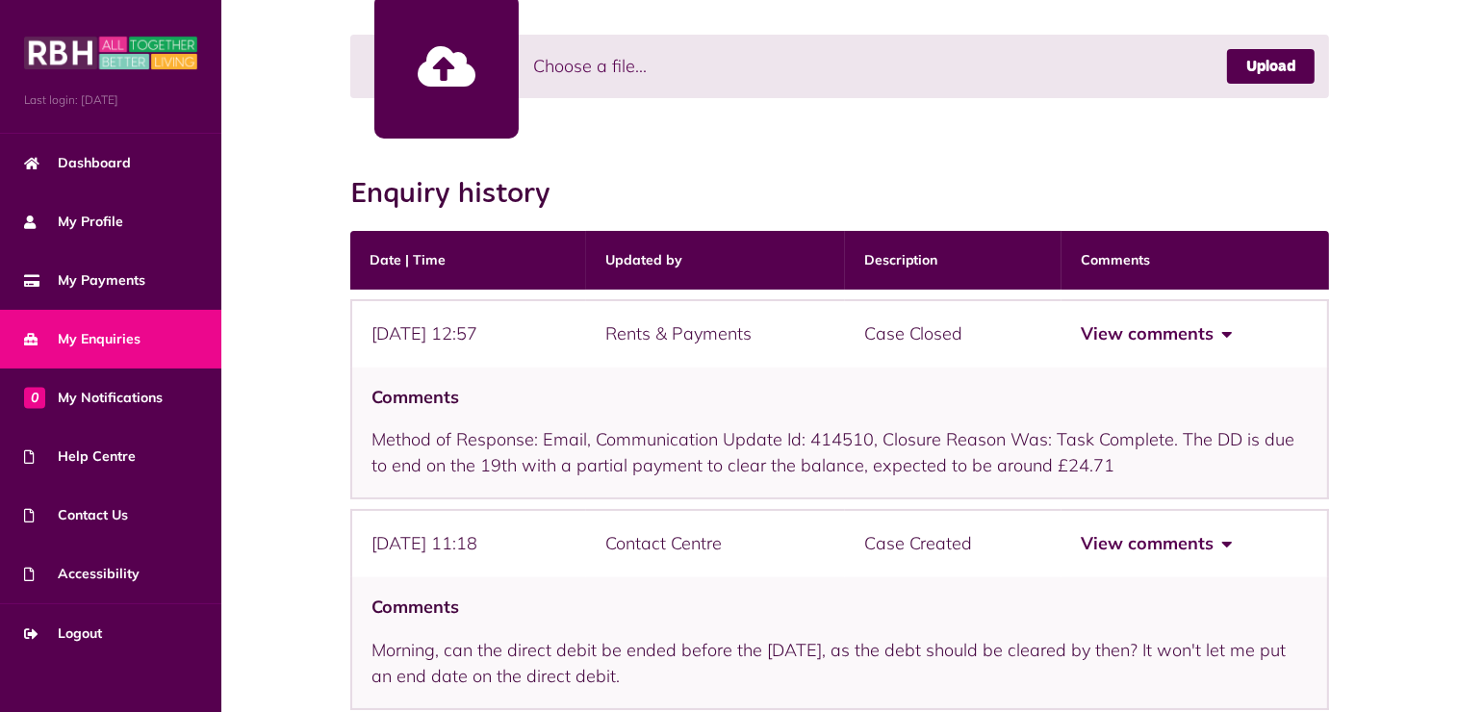
scroll to position [750, 0]
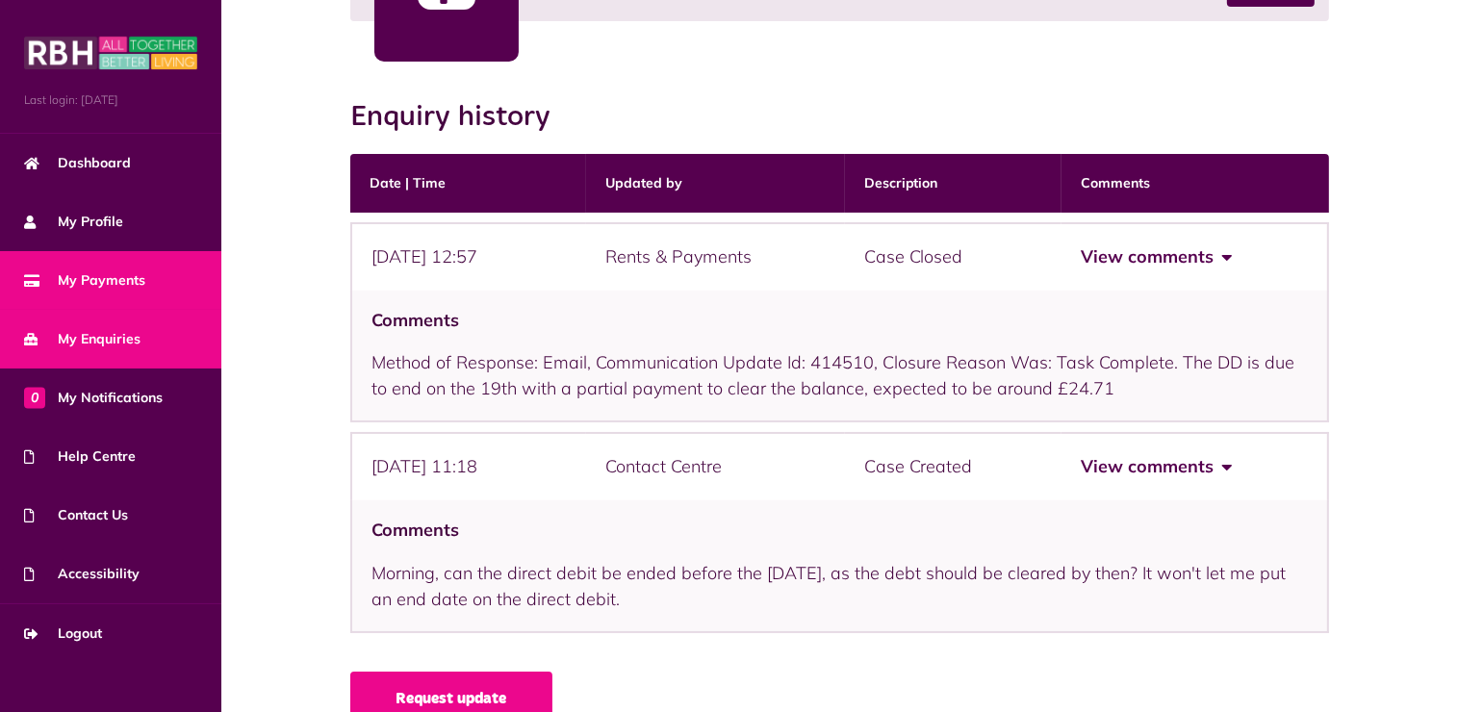
click at [100, 276] on span "My Payments" at bounding box center [84, 280] width 121 height 20
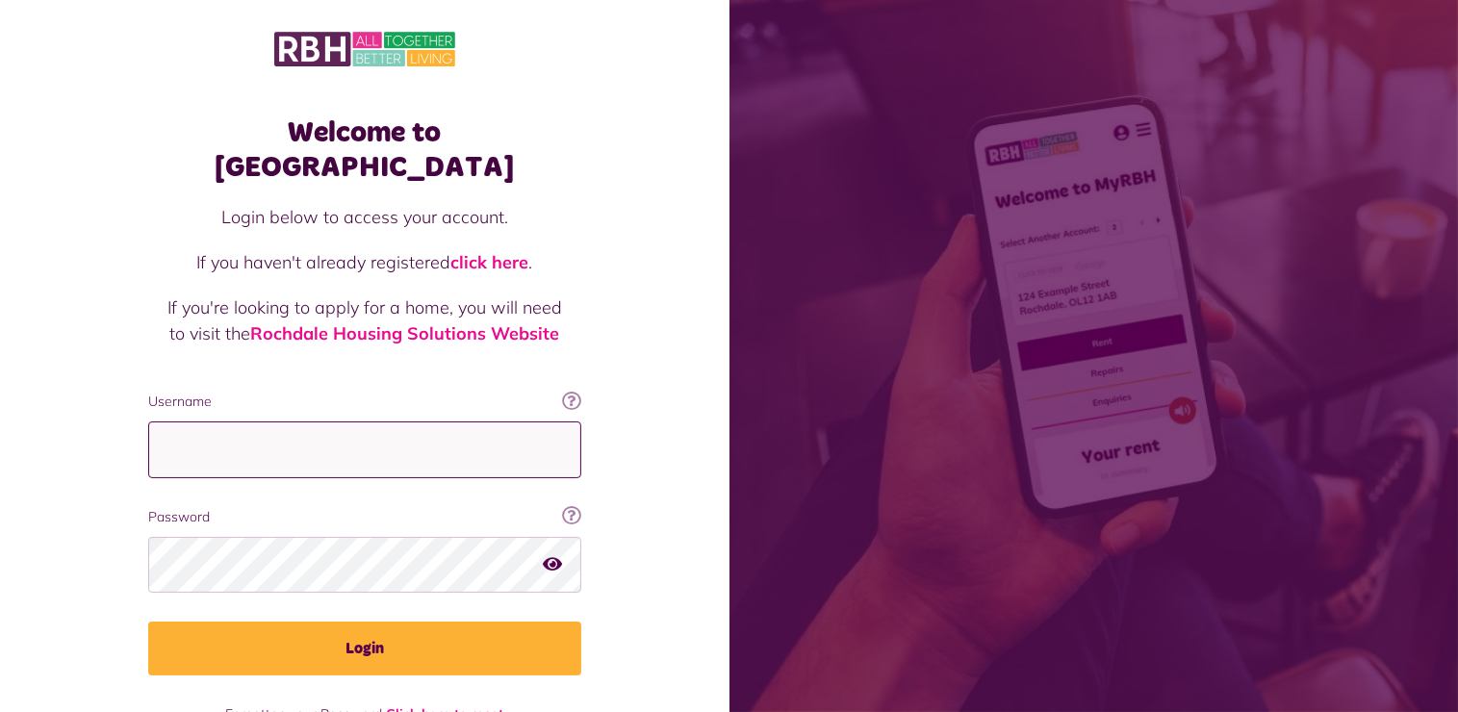
click at [230, 421] on input "Username" at bounding box center [364, 449] width 433 height 57
type input "**********"
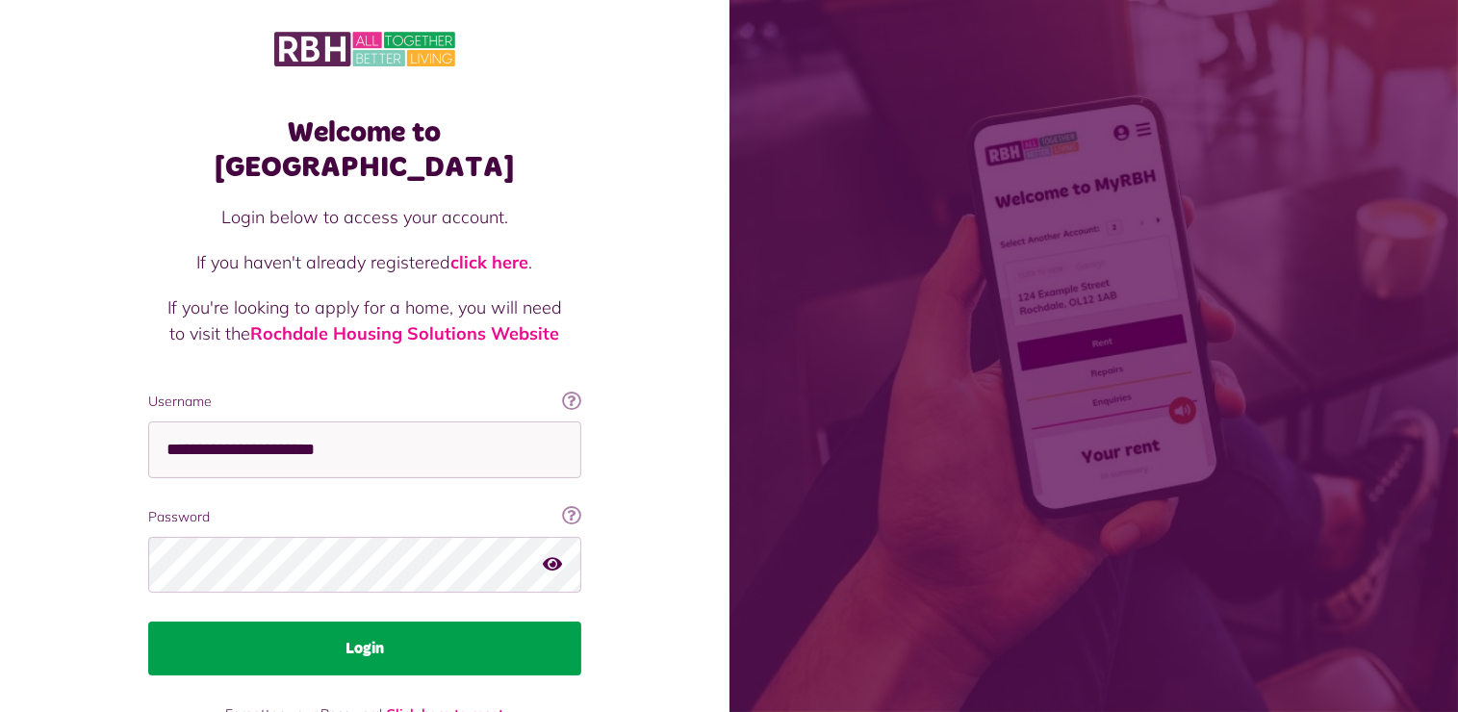
click at [369, 622] on button "Login" at bounding box center [364, 649] width 433 height 54
click at [364, 622] on button "Login" at bounding box center [364, 649] width 433 height 54
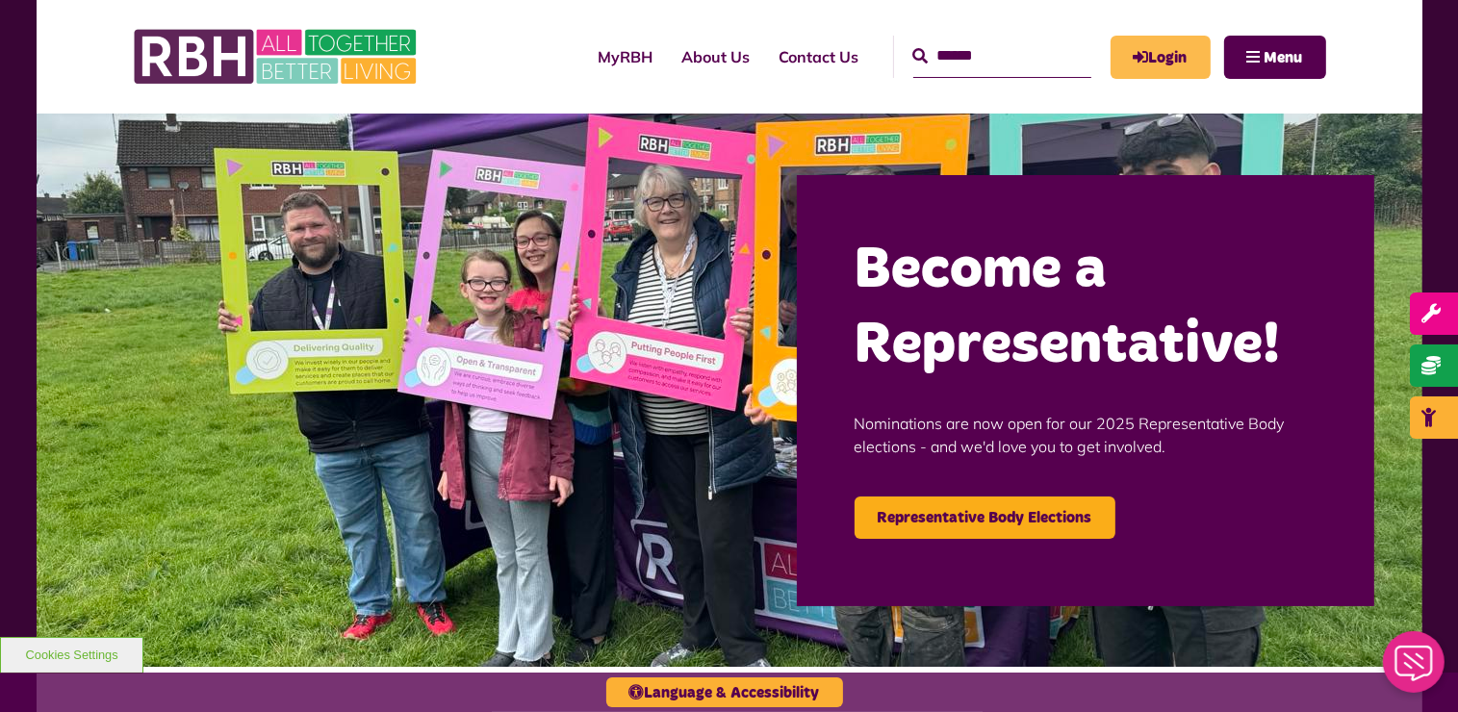
click at [1153, 64] on link "Login" at bounding box center [1160, 57] width 100 height 43
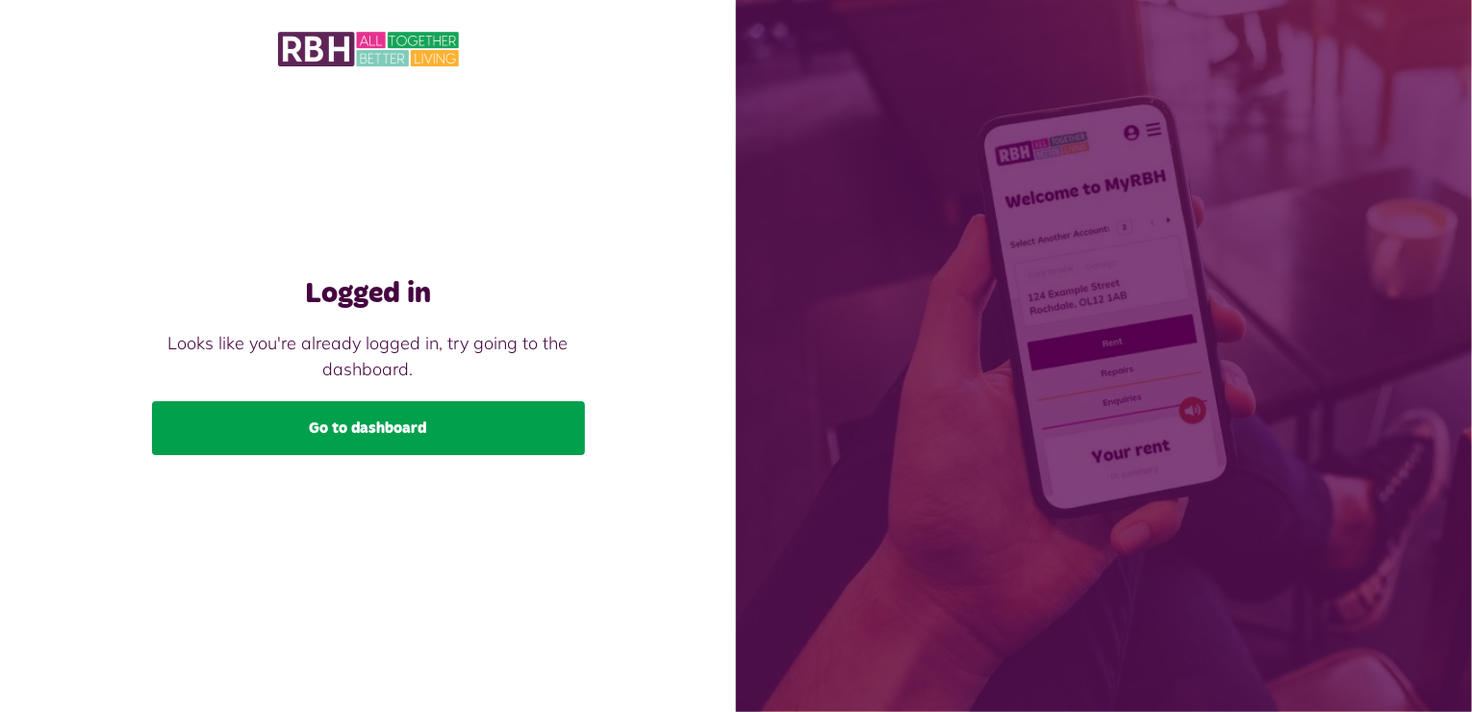
click at [375, 426] on link "Go to dashboard" at bounding box center [368, 428] width 433 height 54
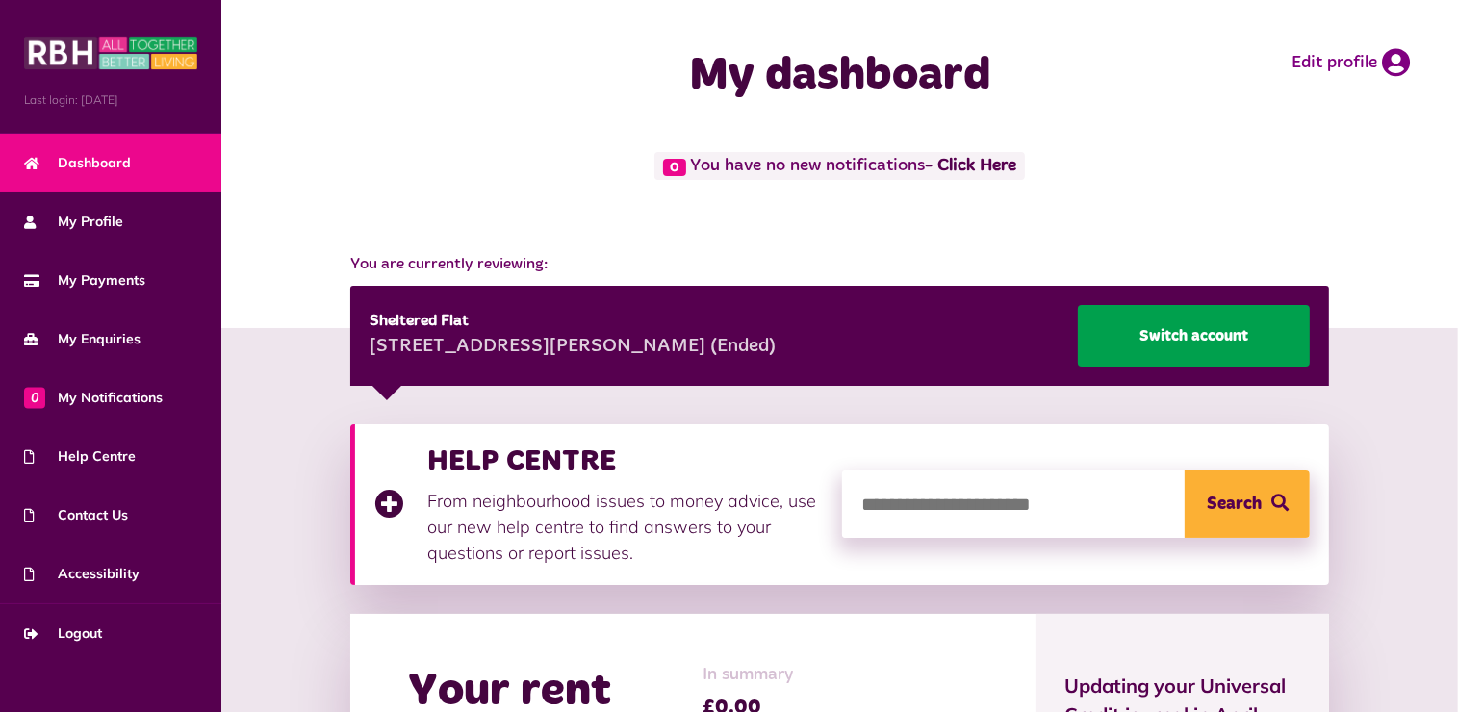
click at [1183, 342] on link "Switch account" at bounding box center [1194, 336] width 232 height 62
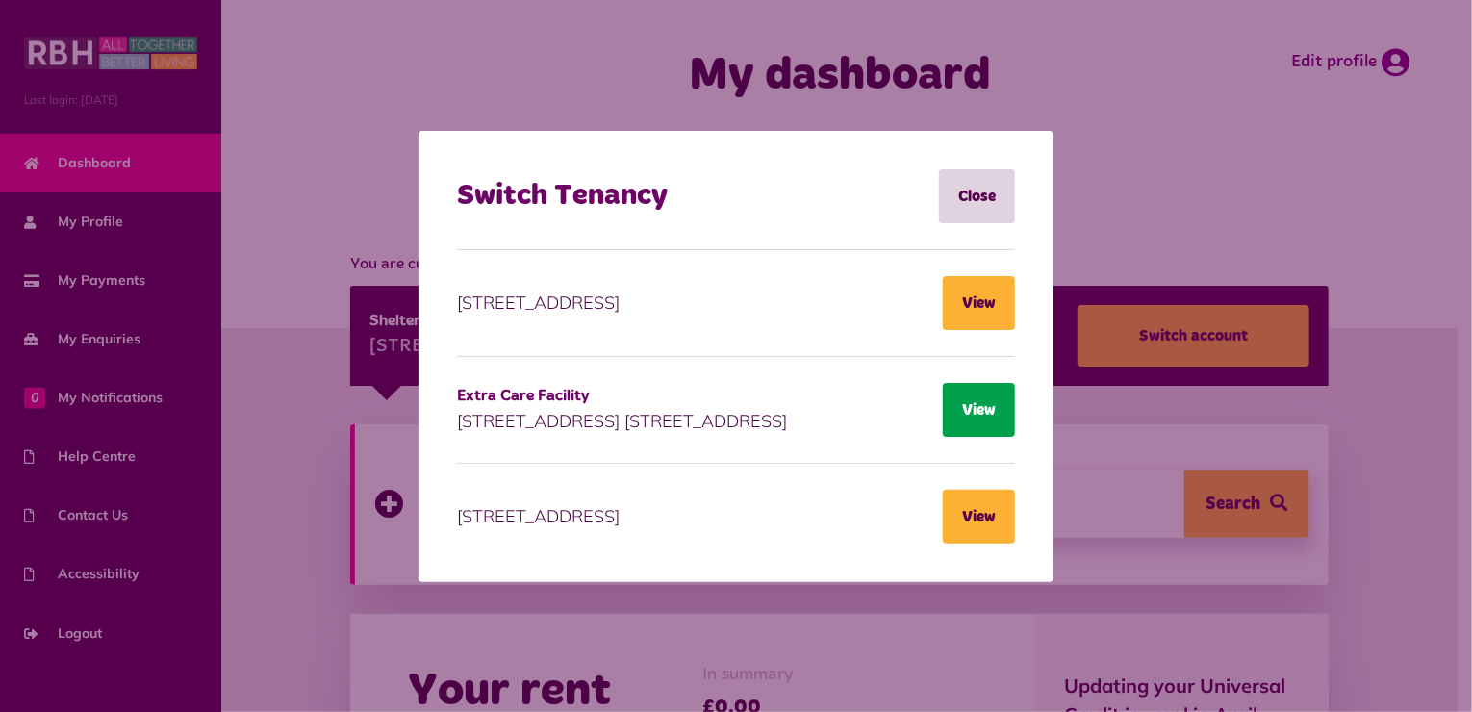
click at [978, 411] on button "View" at bounding box center [979, 410] width 72 height 54
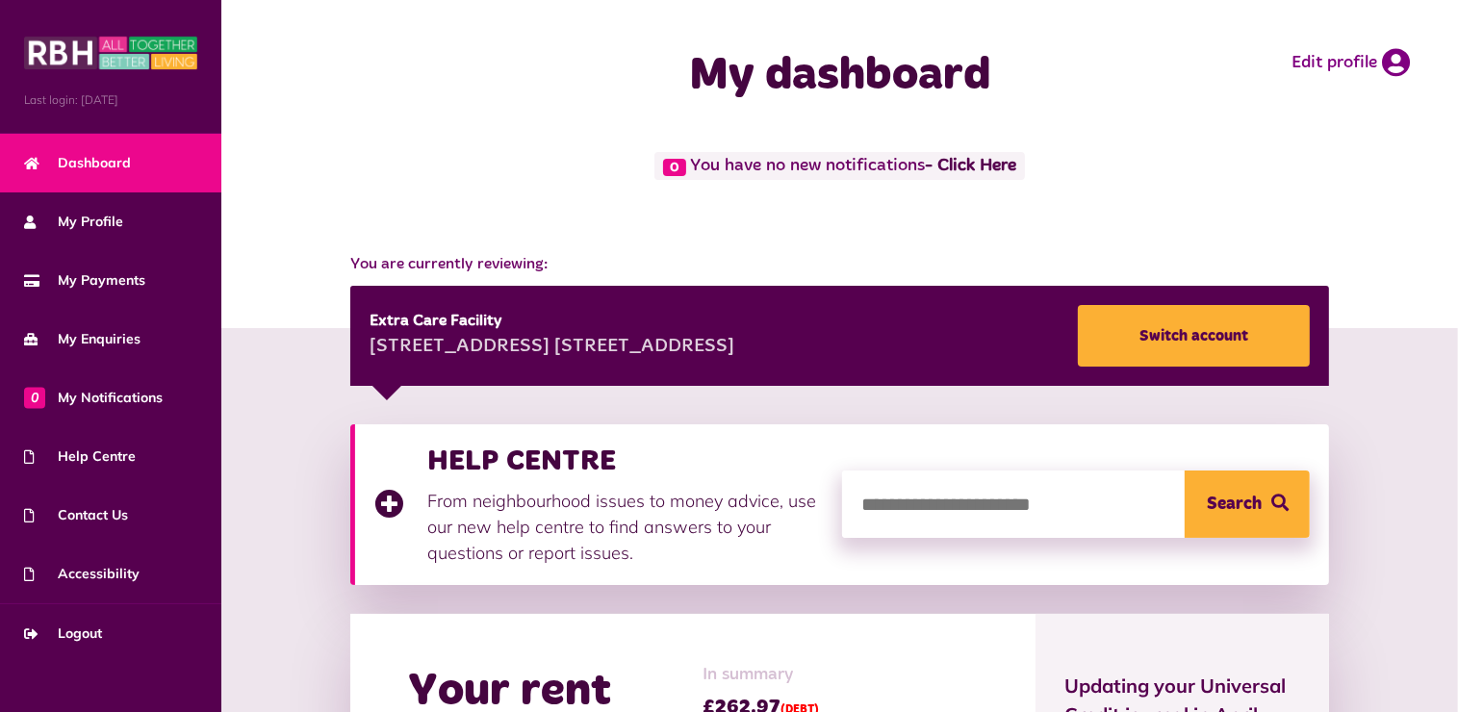
scroll to position [622, 0]
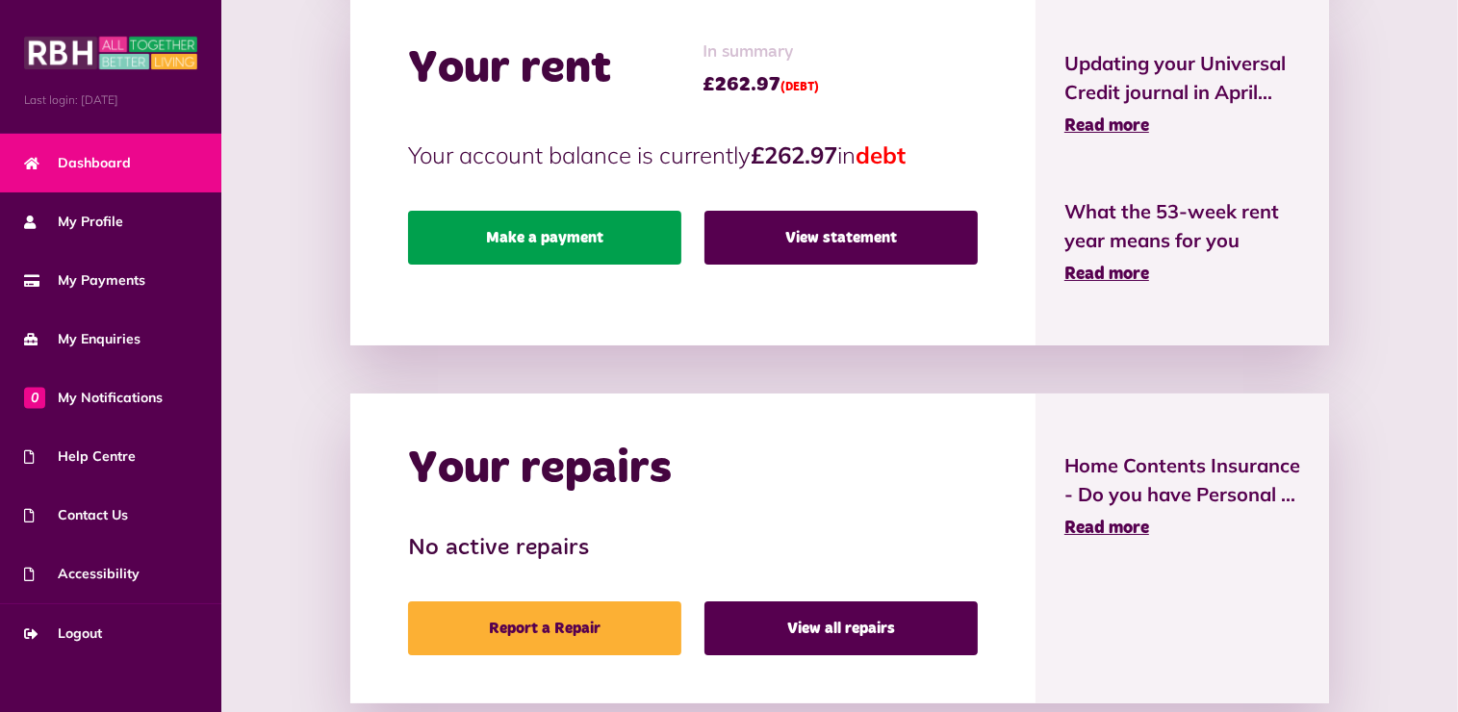
click at [526, 240] on link "Make a payment" at bounding box center [544, 238] width 273 height 54
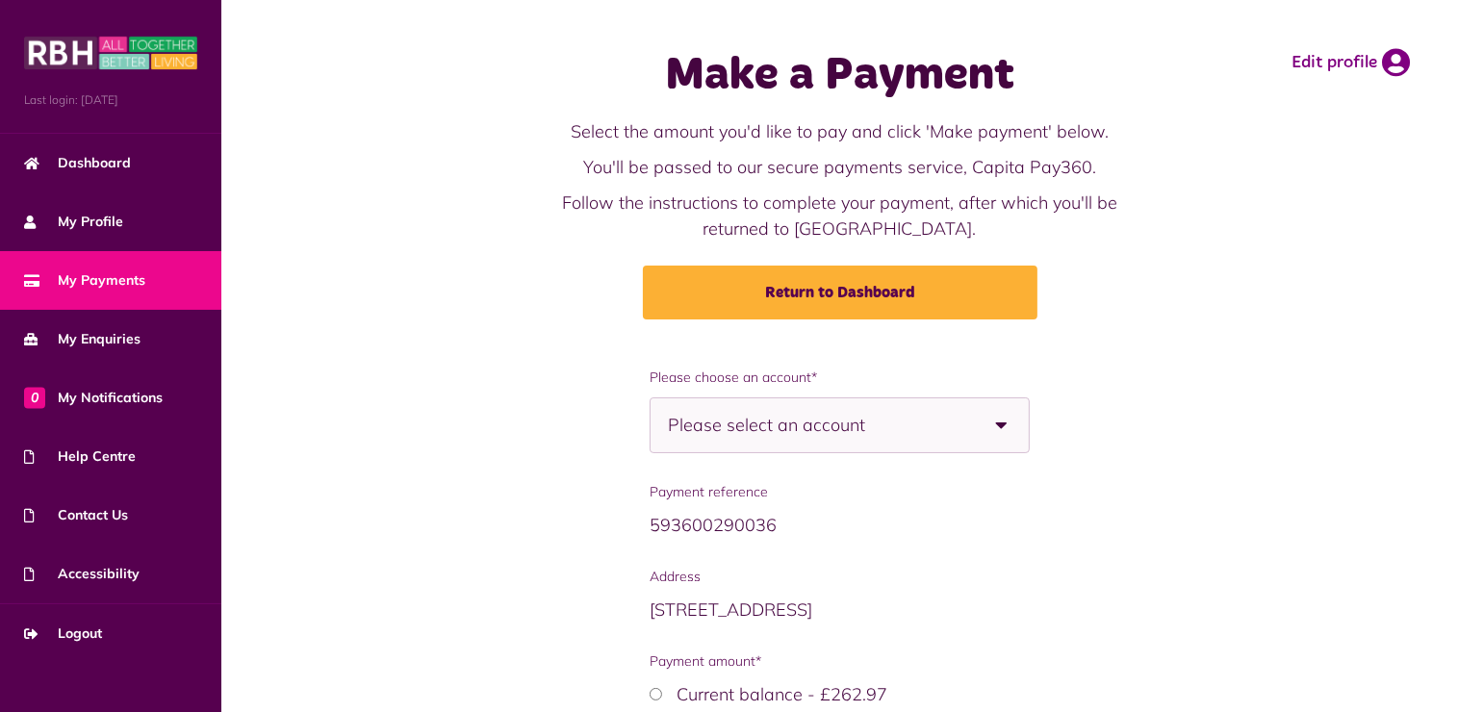
click at [1003, 422] on b at bounding box center [1002, 425] width 54 height 54
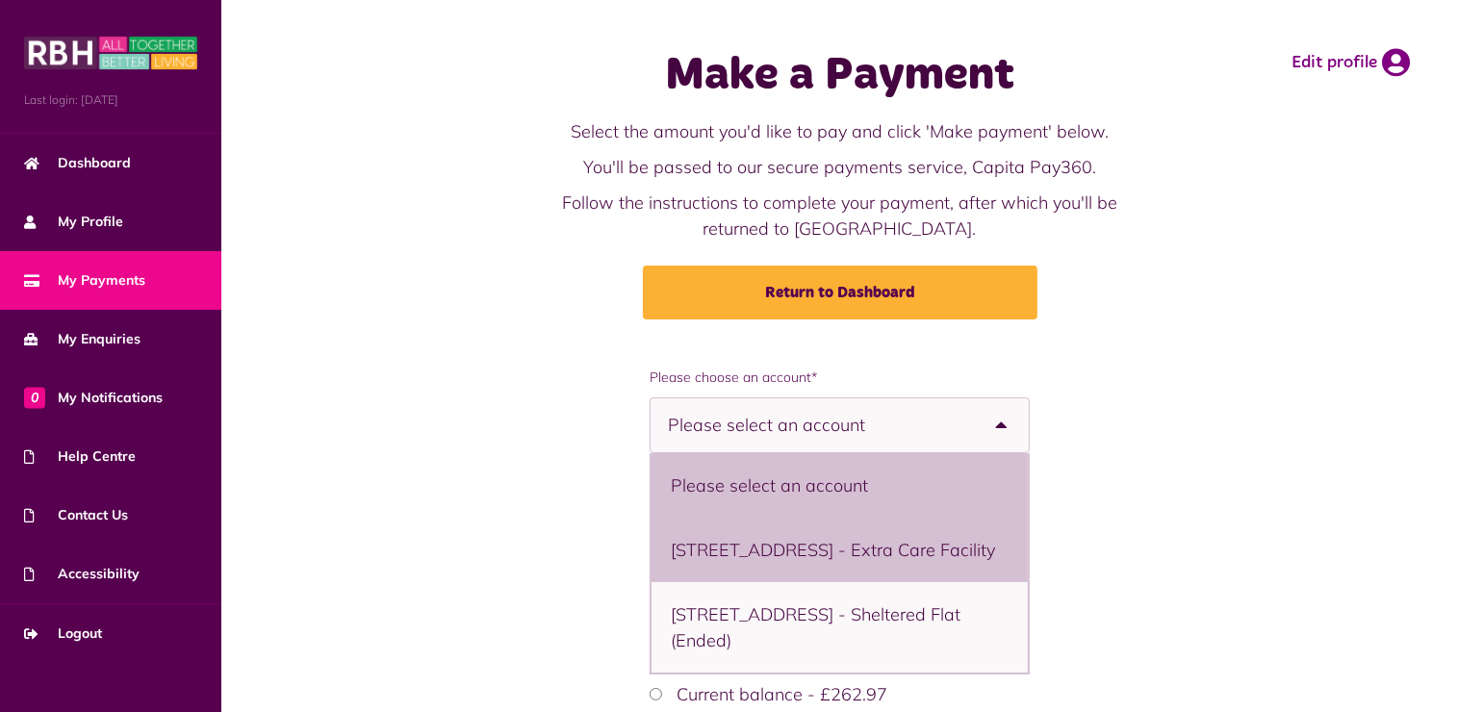
click at [805, 582] on li "29 Hare Hill, 4 Inglis Street, Littleborough, OL15 9RP - Extra Care Facility" at bounding box center [839, 550] width 376 height 64
select select "**********"
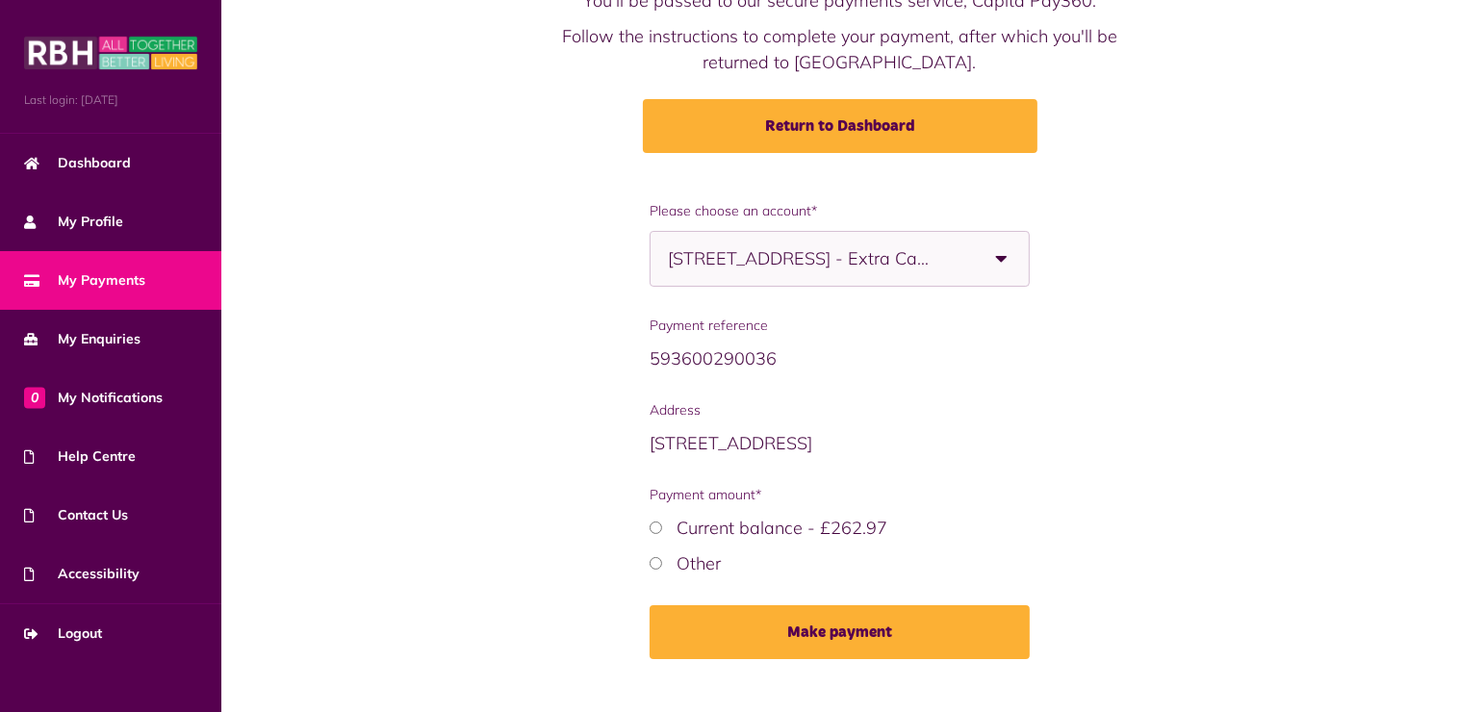
scroll to position [199, 0]
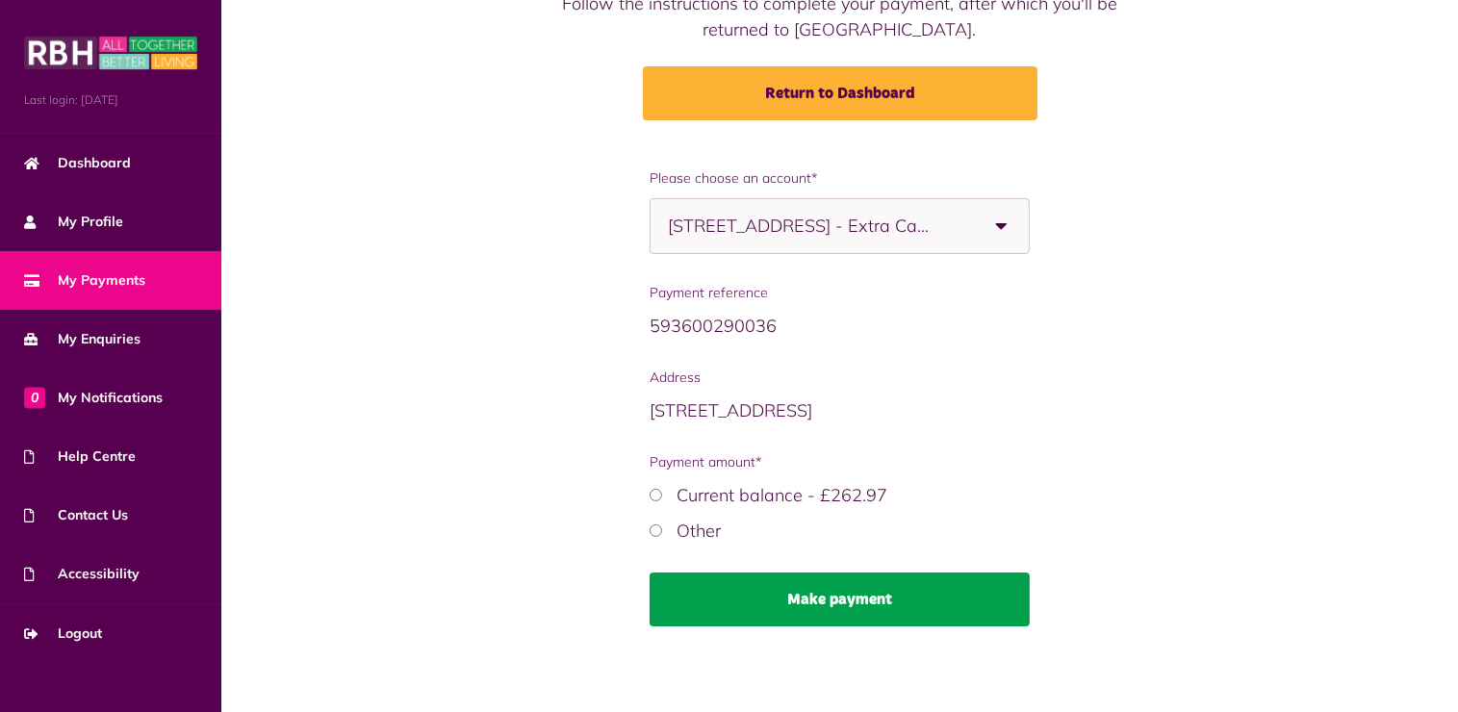
click at [829, 602] on button "Make payment" at bounding box center [839, 599] width 380 height 54
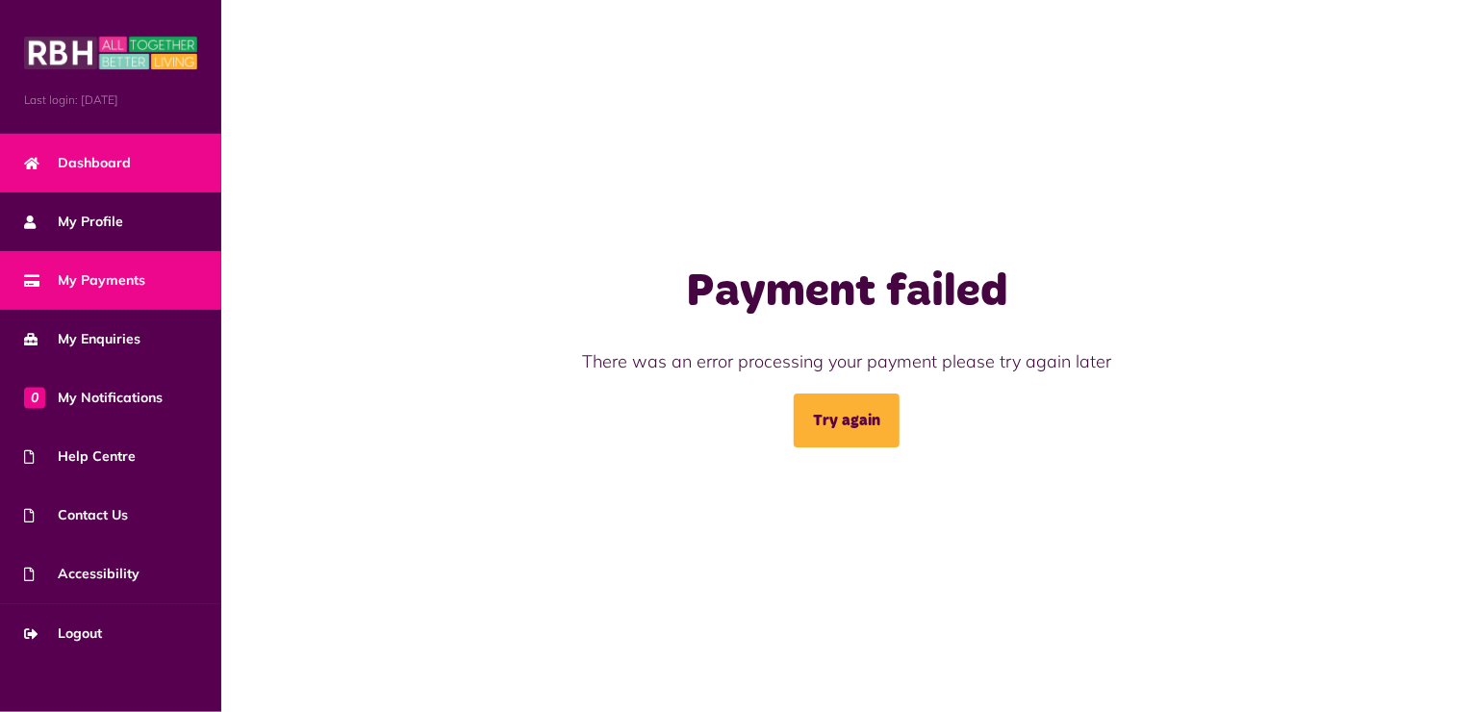
click at [85, 166] on span "Dashboard" at bounding box center [77, 163] width 107 height 20
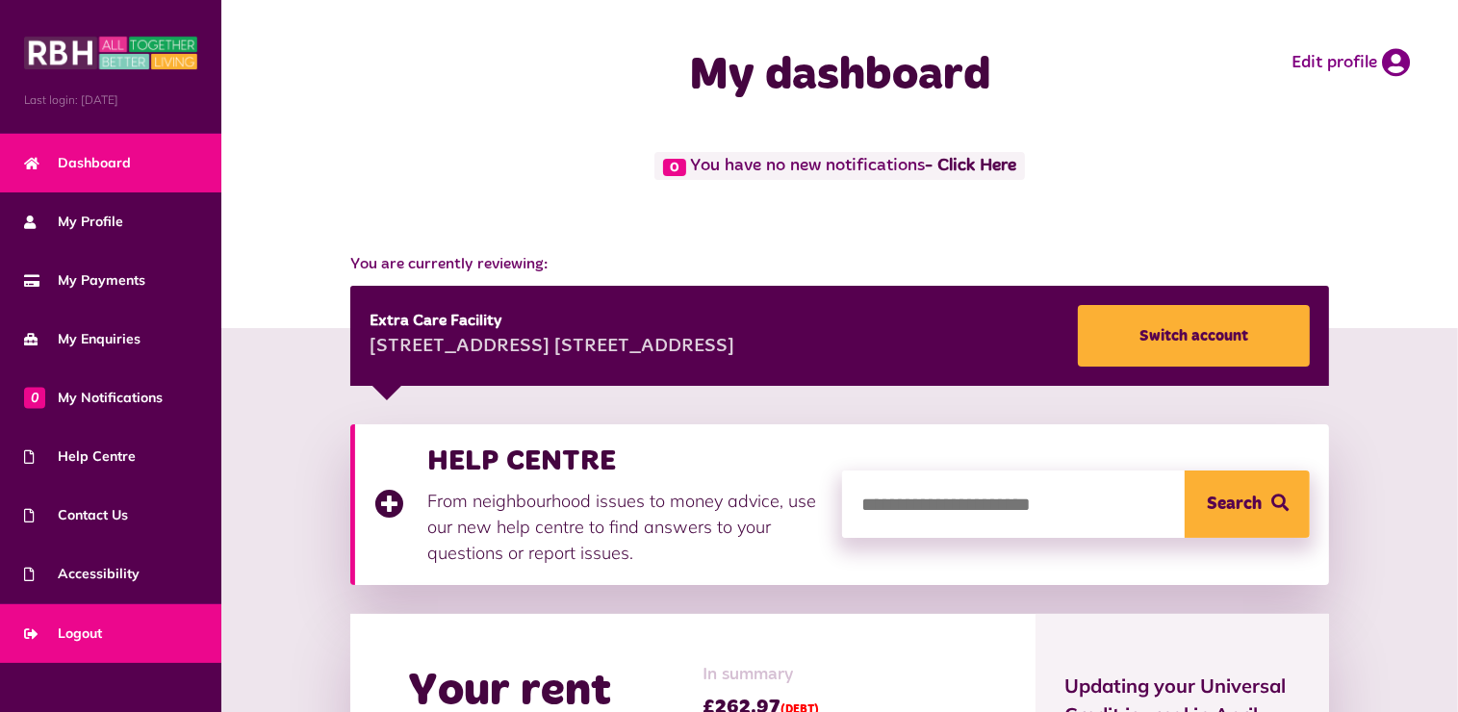
click at [79, 626] on span "Logout" at bounding box center [63, 633] width 78 height 20
